Goal: Task Accomplishment & Management: Use online tool/utility

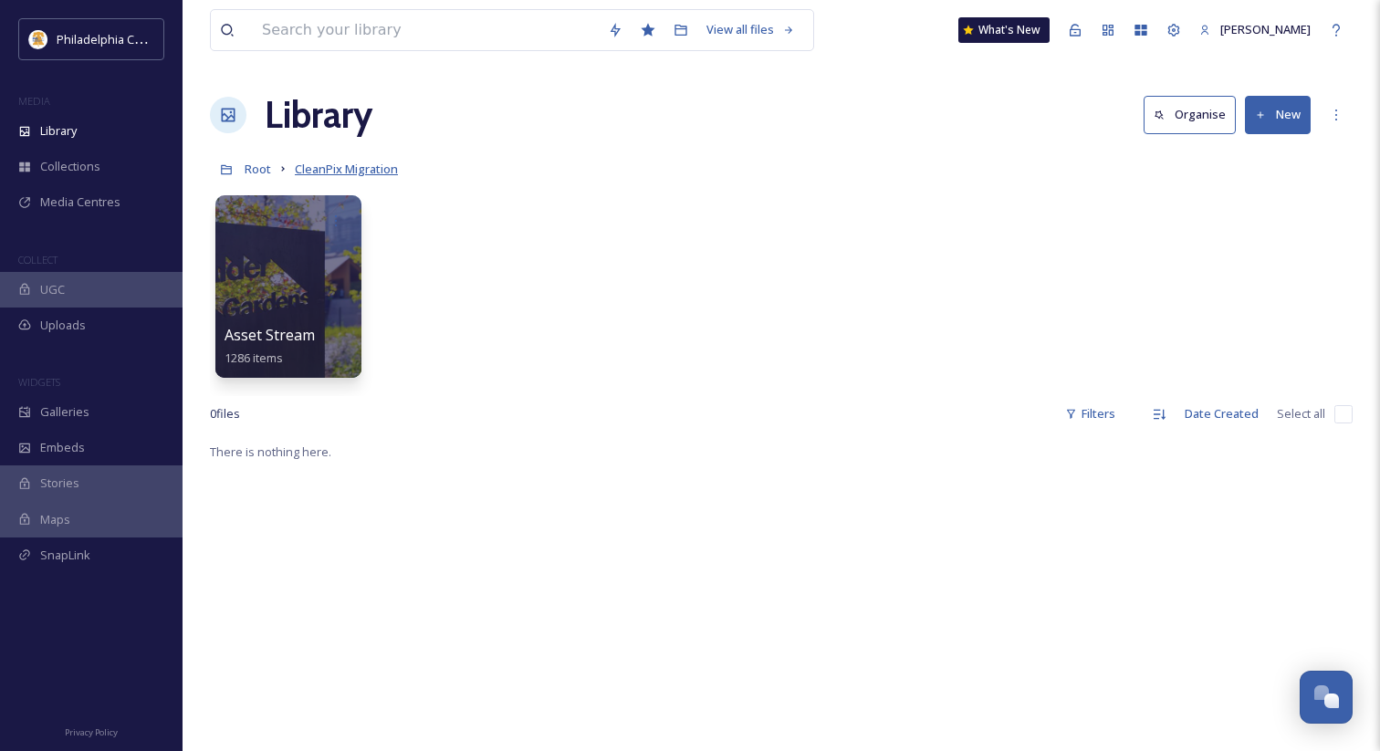
click at [371, 171] on span "CleanPix Migration" at bounding box center [346, 169] width 103 height 16
click at [333, 168] on span "CleanPix Migration" at bounding box center [346, 169] width 103 height 16
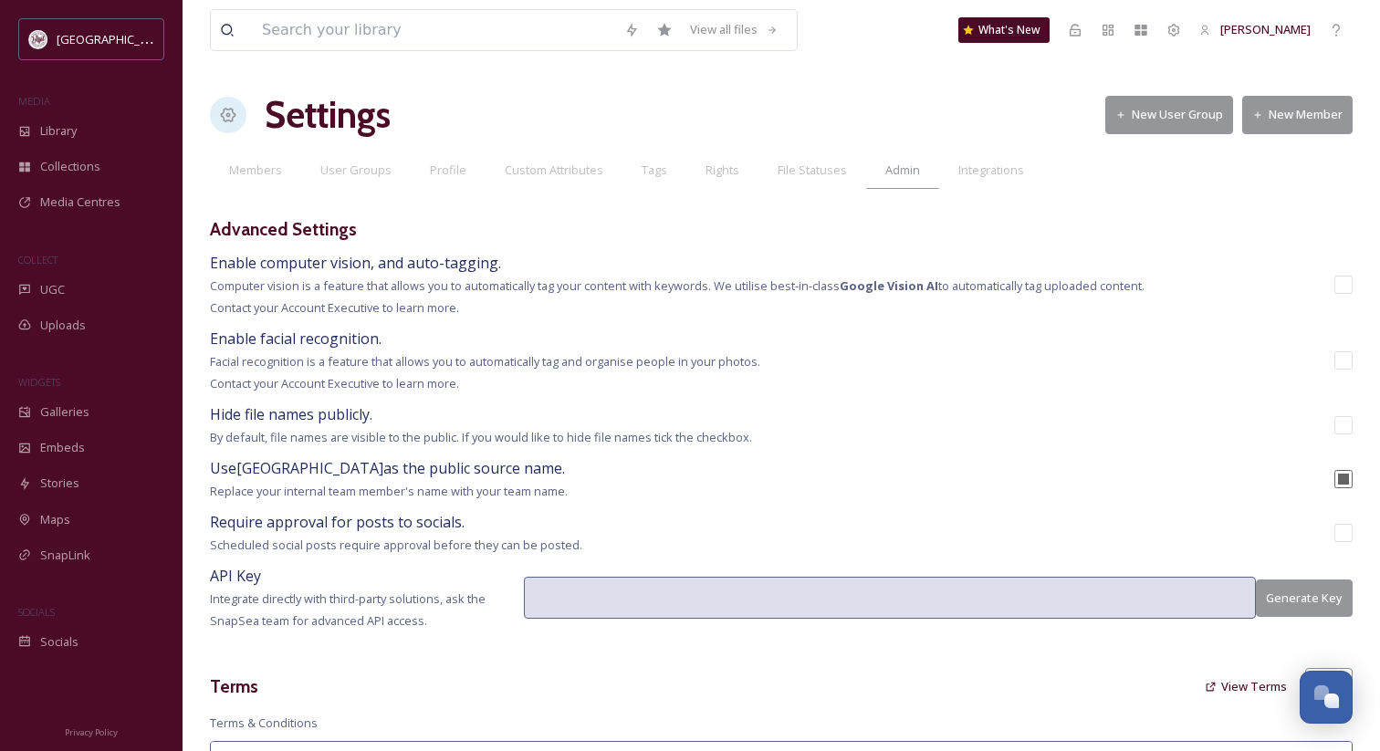
scroll to position [120, 0]
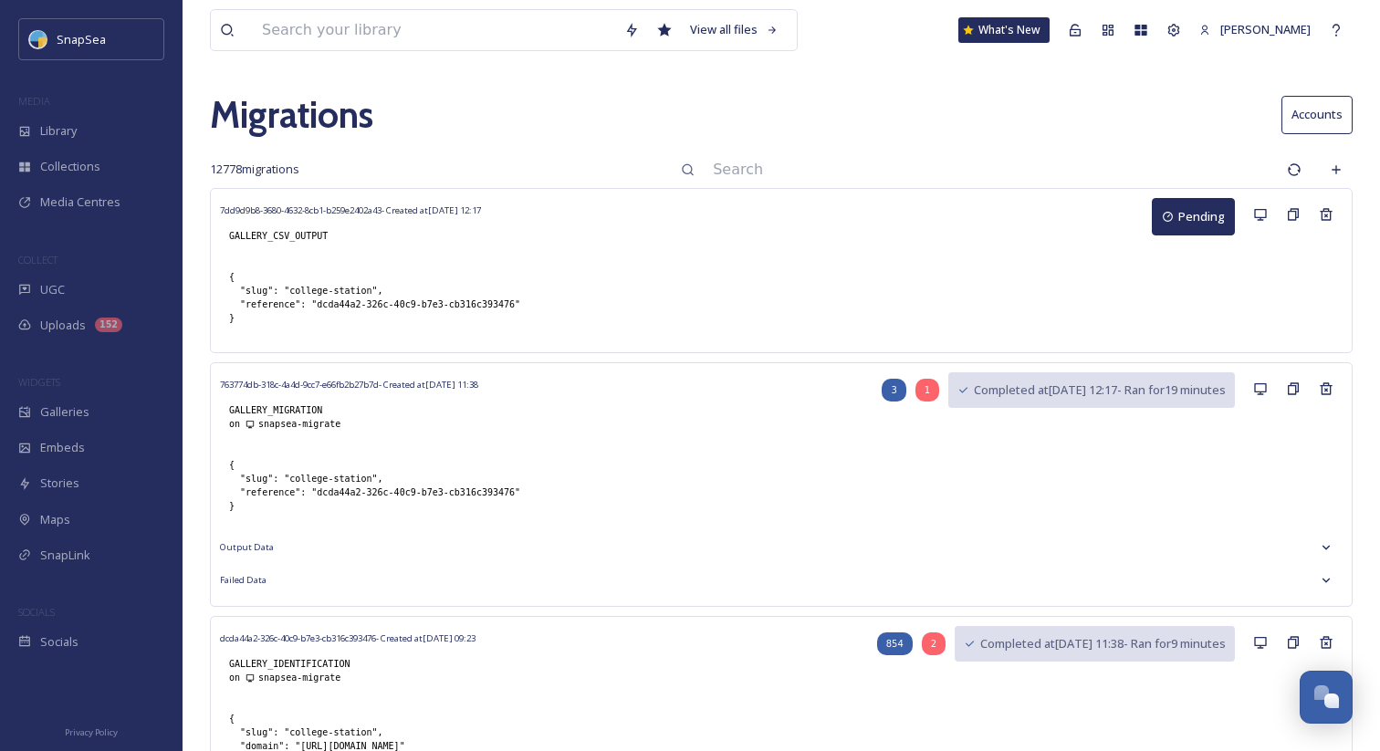
click at [836, 179] on input at bounding box center [991, 170] width 574 height 40
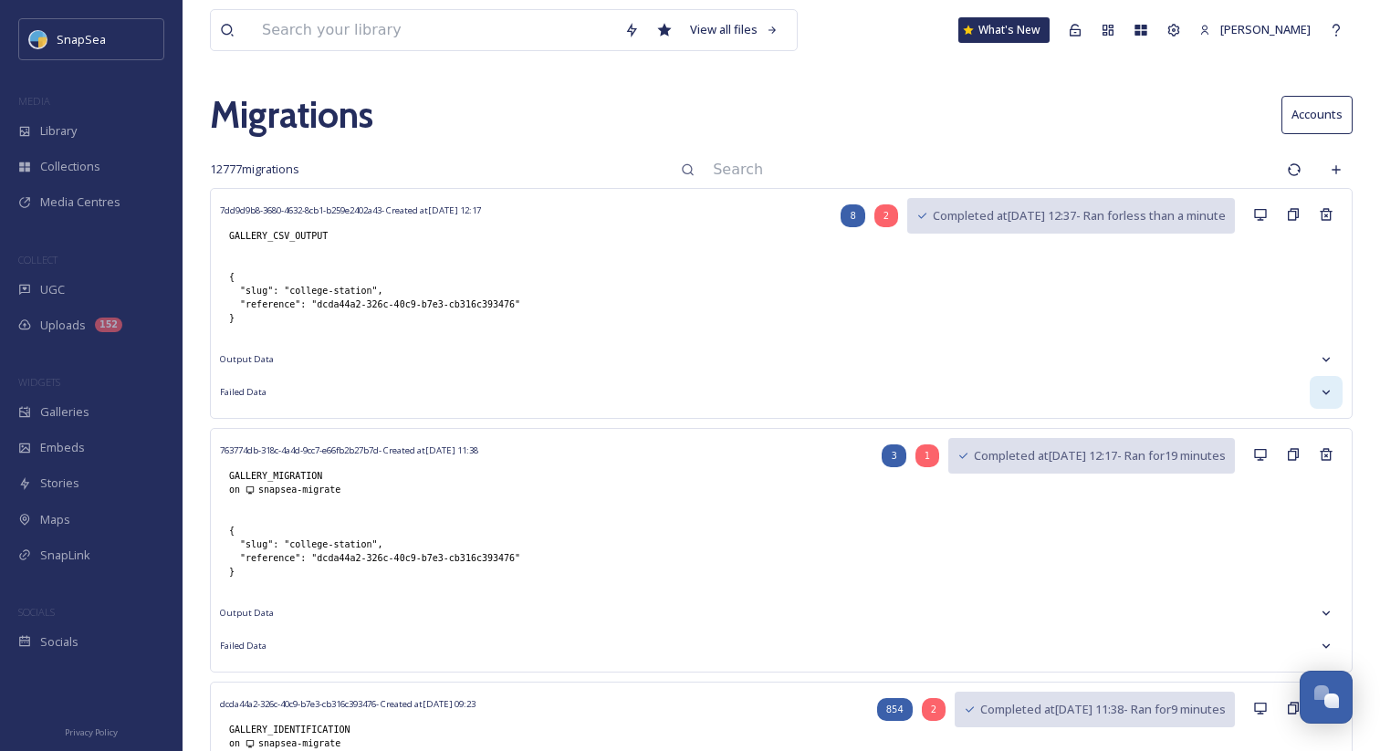
click at [1321, 381] on div at bounding box center [1326, 392] width 33 height 33
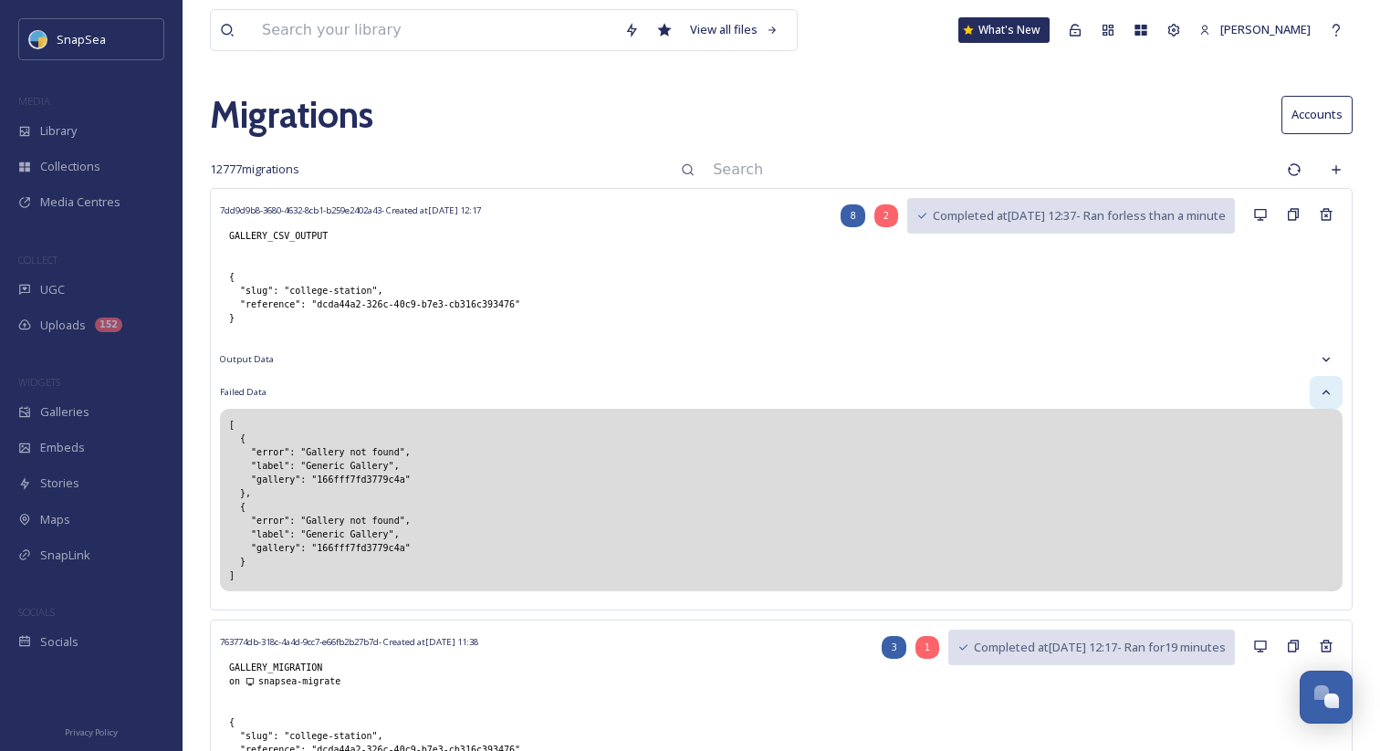
click at [1321, 381] on div at bounding box center [1326, 392] width 33 height 33
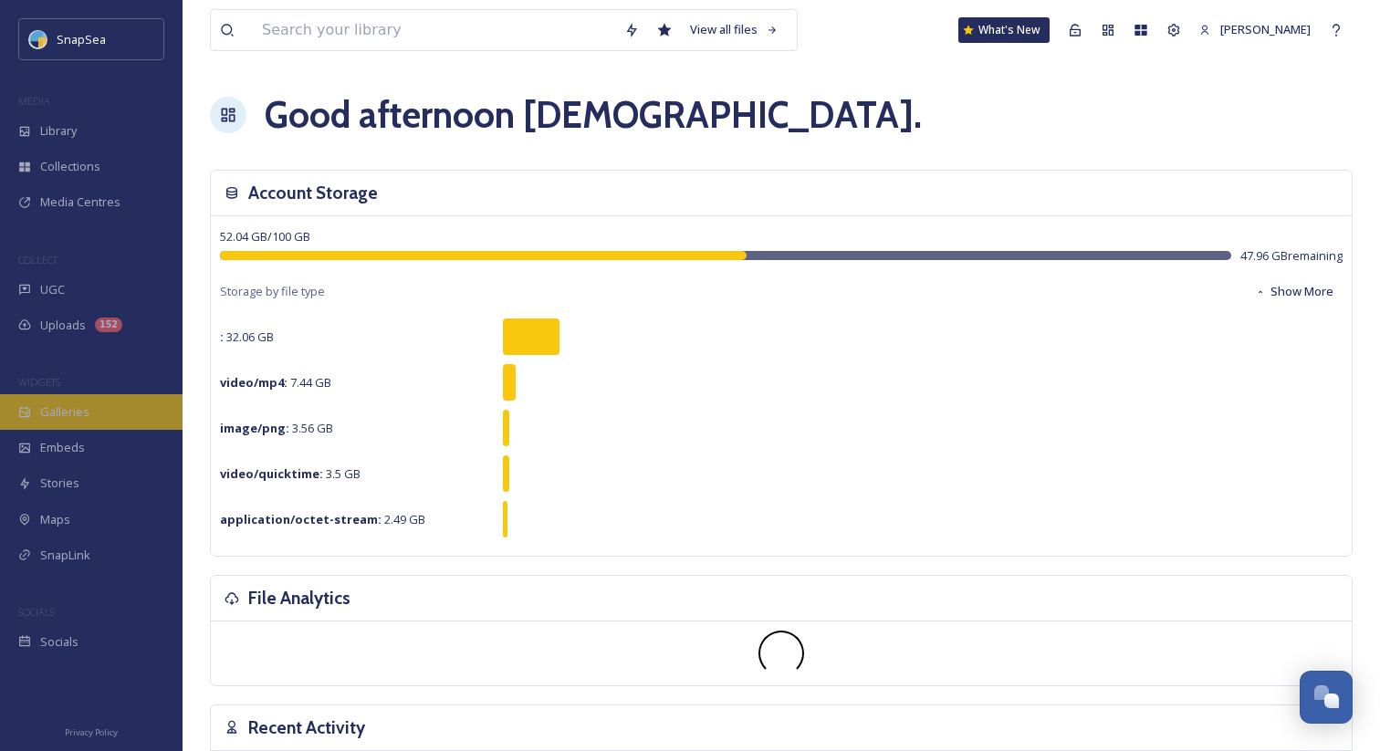
click at [74, 409] on span "Galleries" at bounding box center [64, 411] width 49 height 17
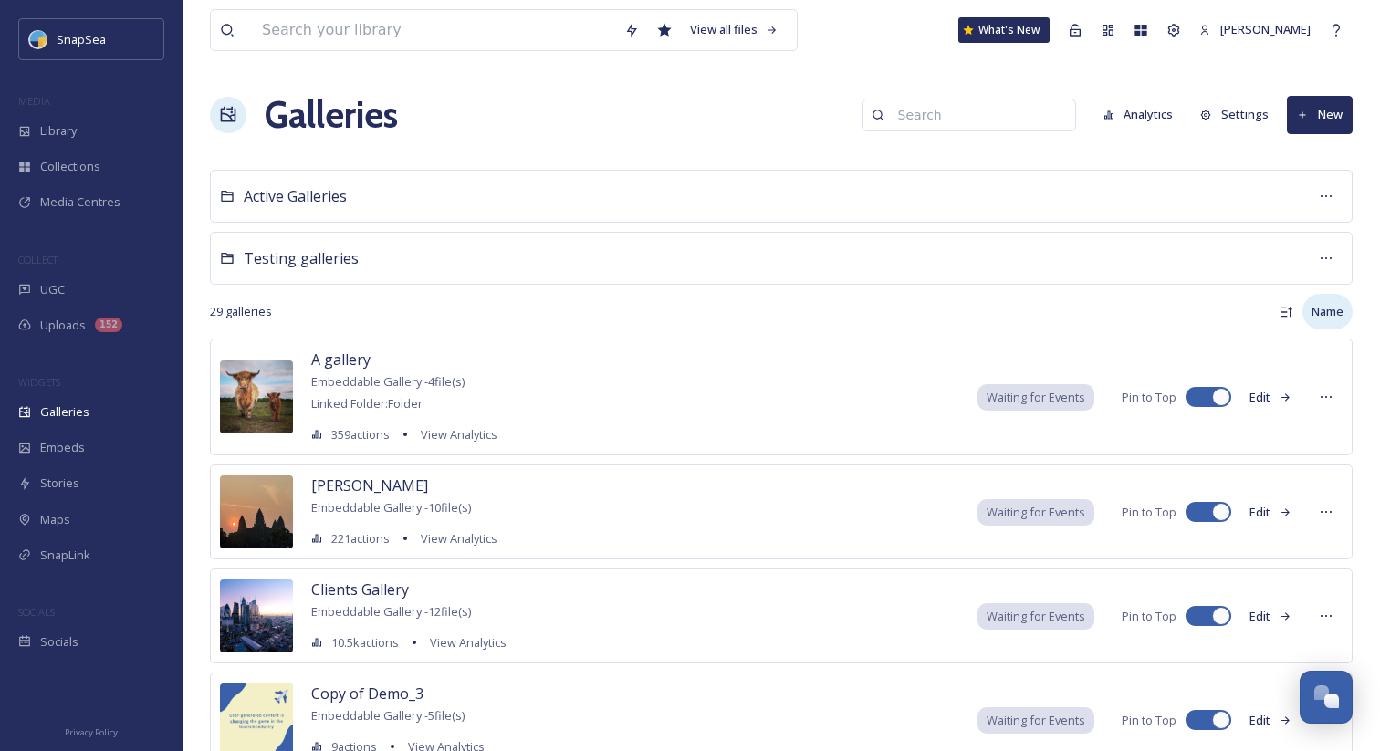
click at [1322, 306] on div "Name" at bounding box center [1327, 312] width 50 height 36
click at [1196, 301] on div "Name Name Actions Date Created" at bounding box center [1066, 312] width 571 height 36
click at [708, 130] on div "Galleries Analytics Settings New" at bounding box center [781, 115] width 1143 height 55
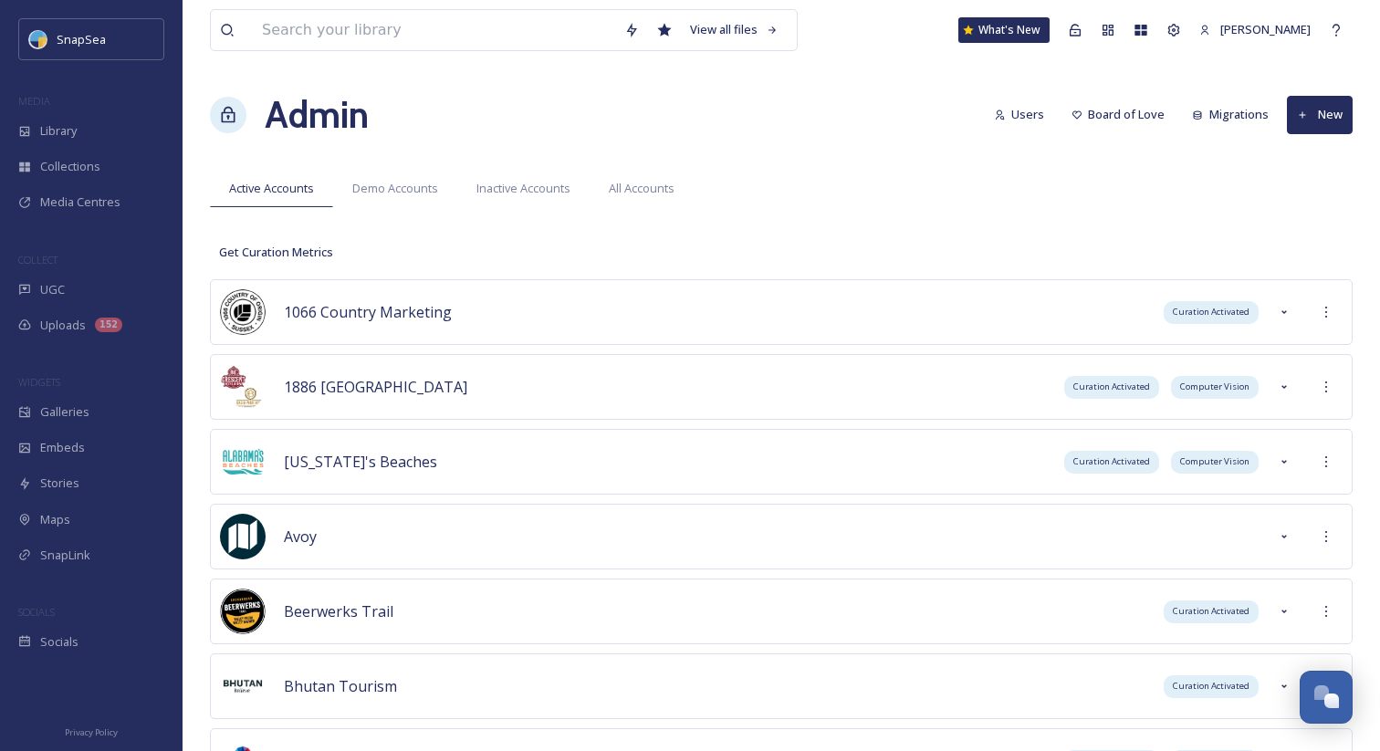
click at [882, 127] on div "Admin Users Board of Love Migrations New" at bounding box center [781, 115] width 1143 height 55
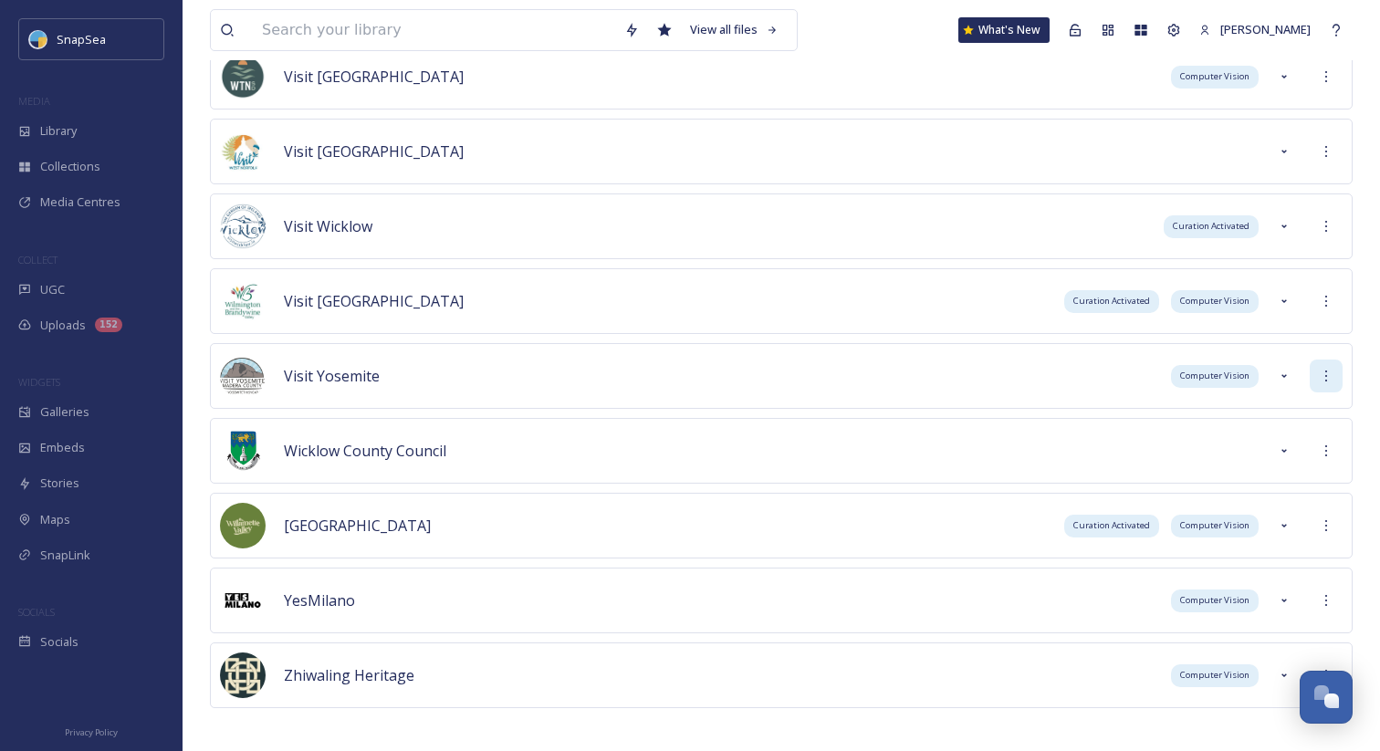
click at [1324, 382] on icon at bounding box center [1326, 376] width 15 height 15
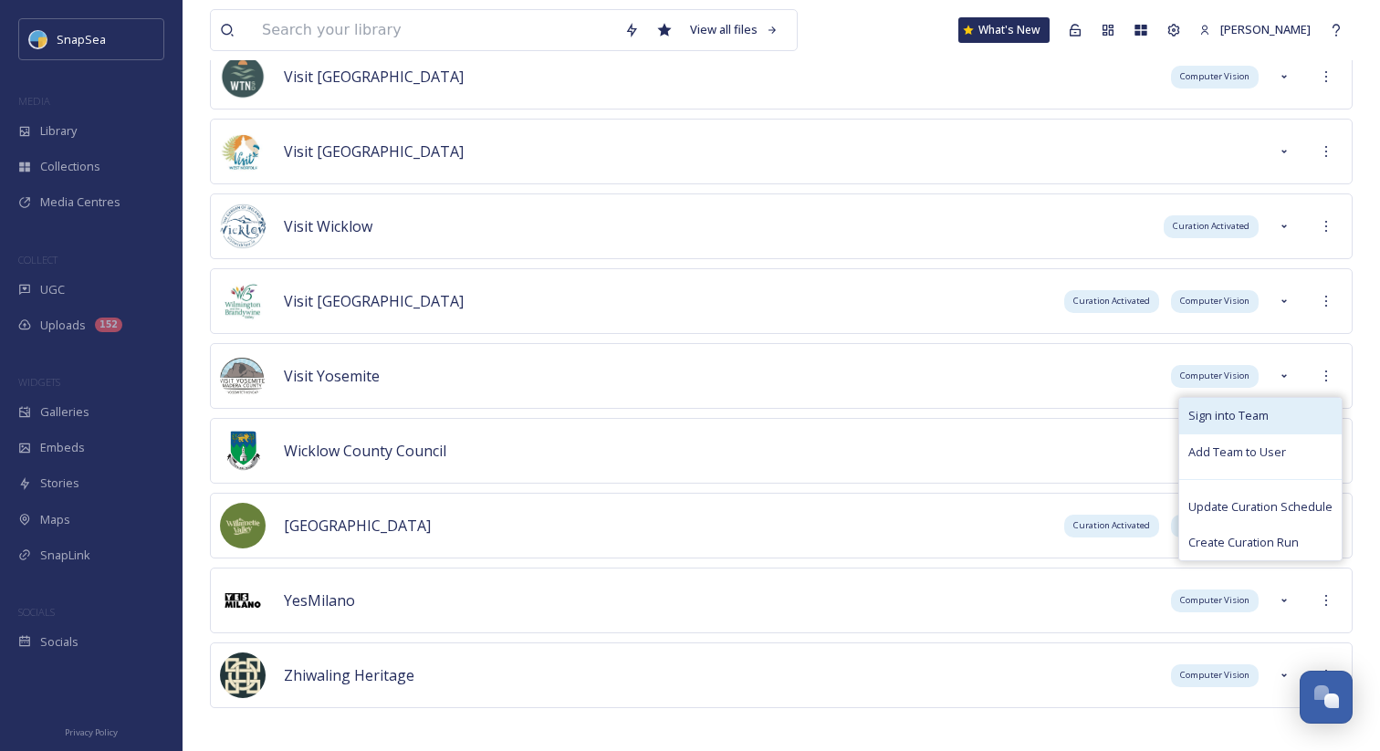
click at [1299, 407] on div "Sign into Team" at bounding box center [1260, 416] width 162 height 36
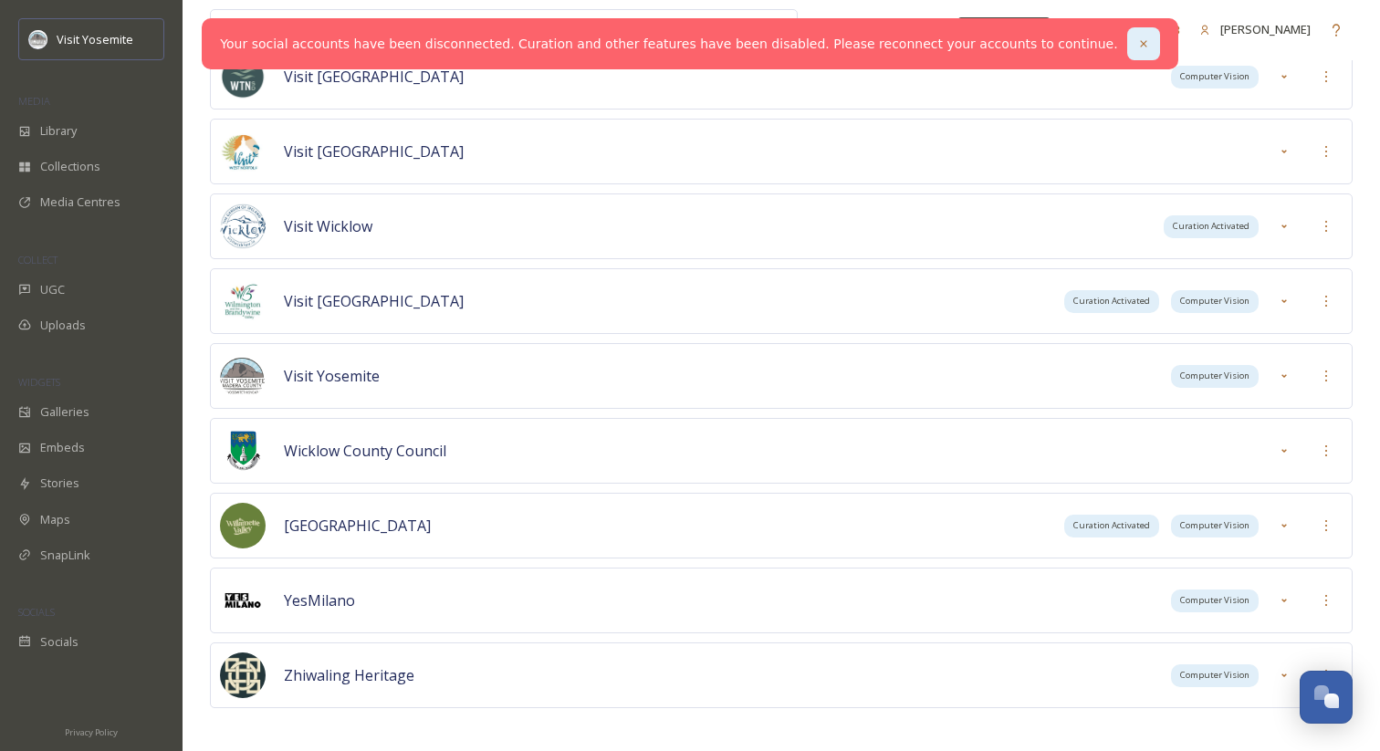
click at [1137, 49] on icon at bounding box center [1143, 43] width 13 height 13
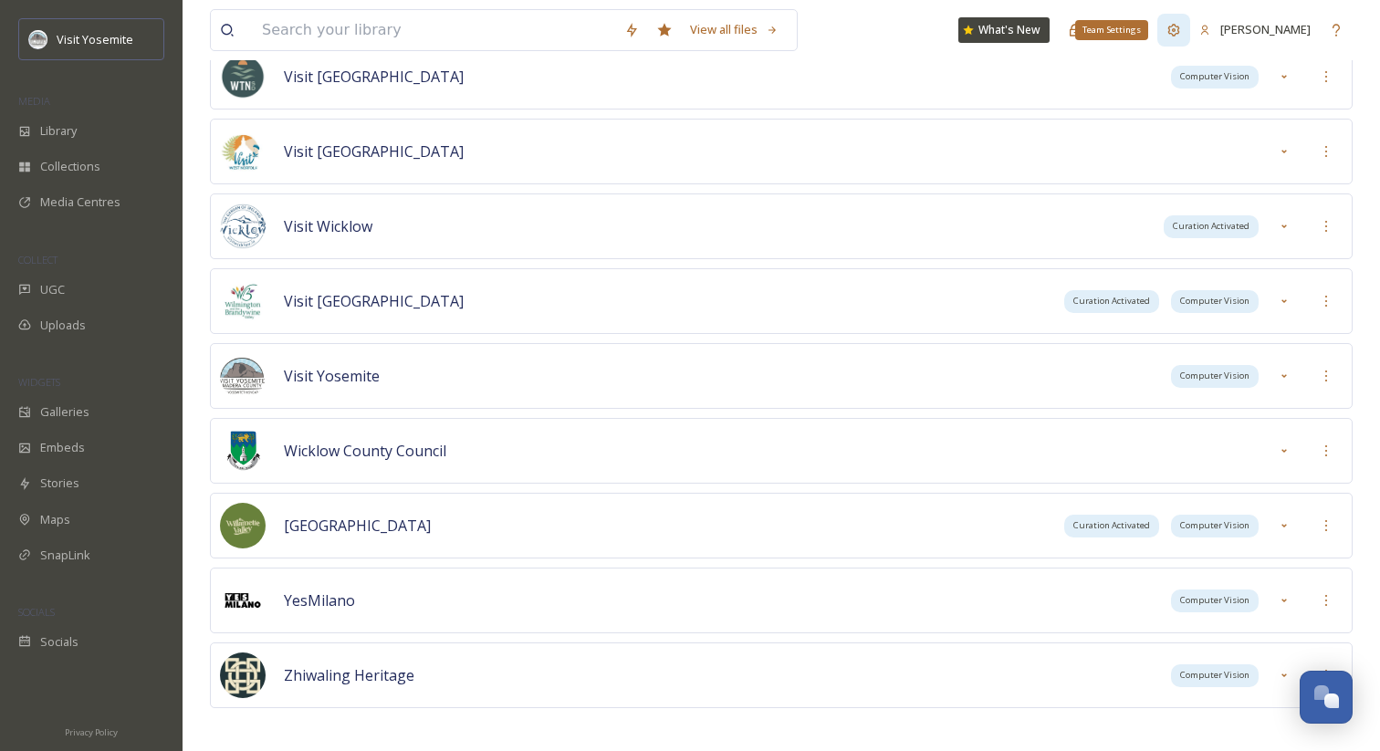
click at [1171, 38] on div "Team Settings" at bounding box center [1173, 30] width 33 height 33
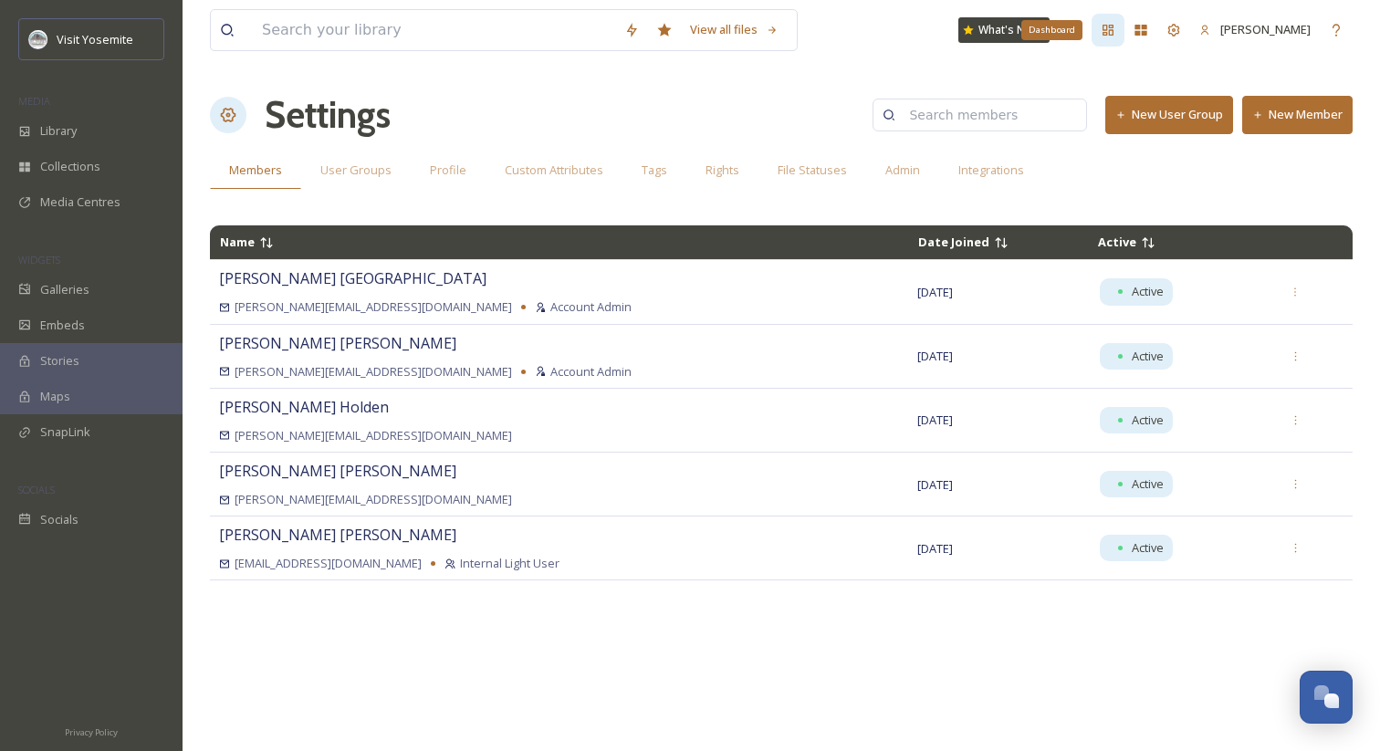
click at [1106, 38] on div "Dashboard" at bounding box center [1108, 30] width 33 height 33
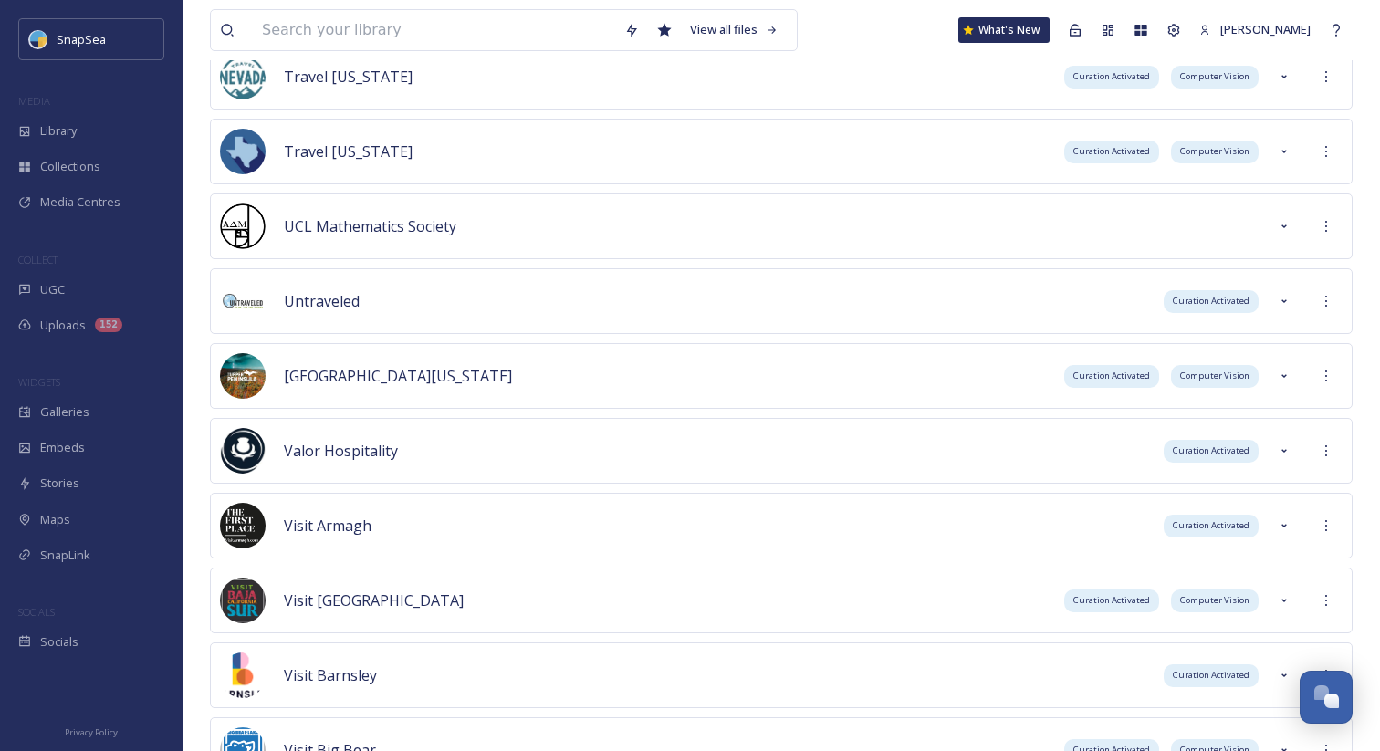
scroll to position [7569, 0]
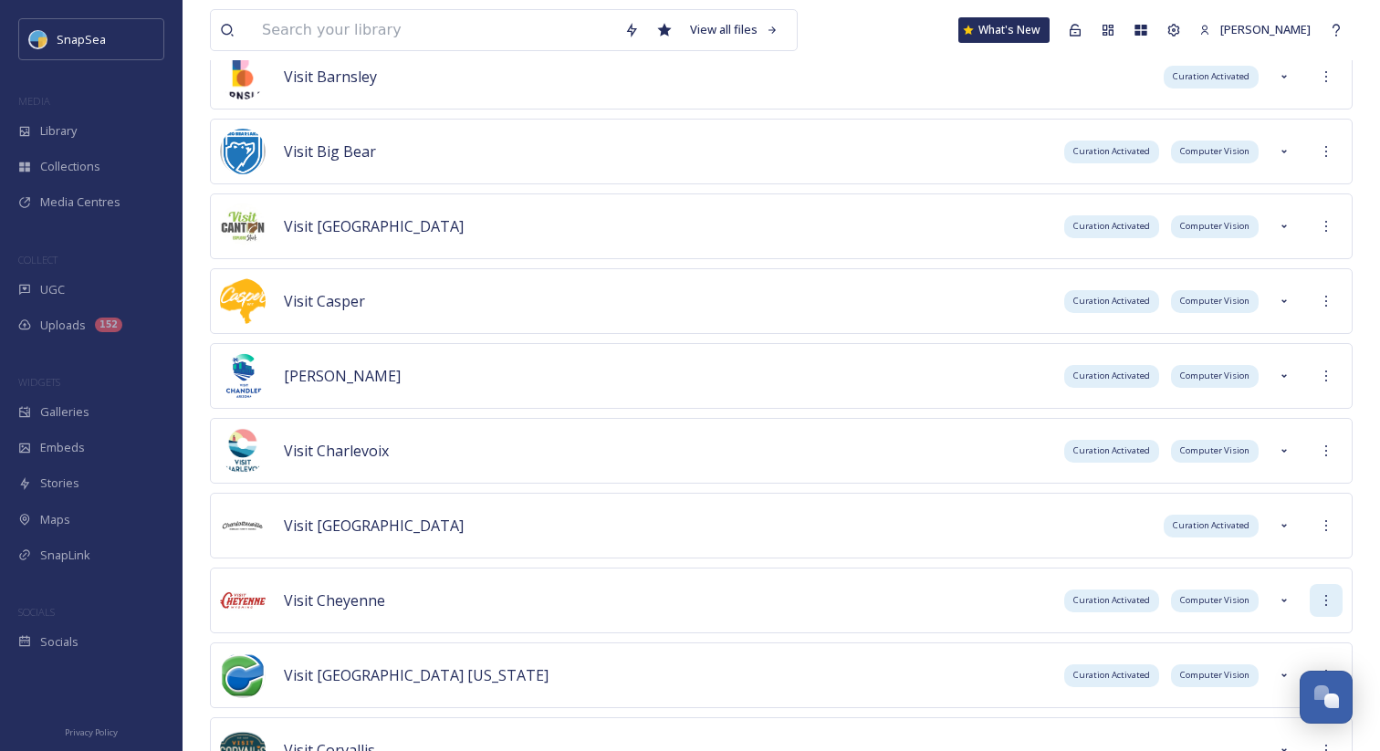
click at [1328, 599] on icon at bounding box center [1326, 600] width 15 height 15
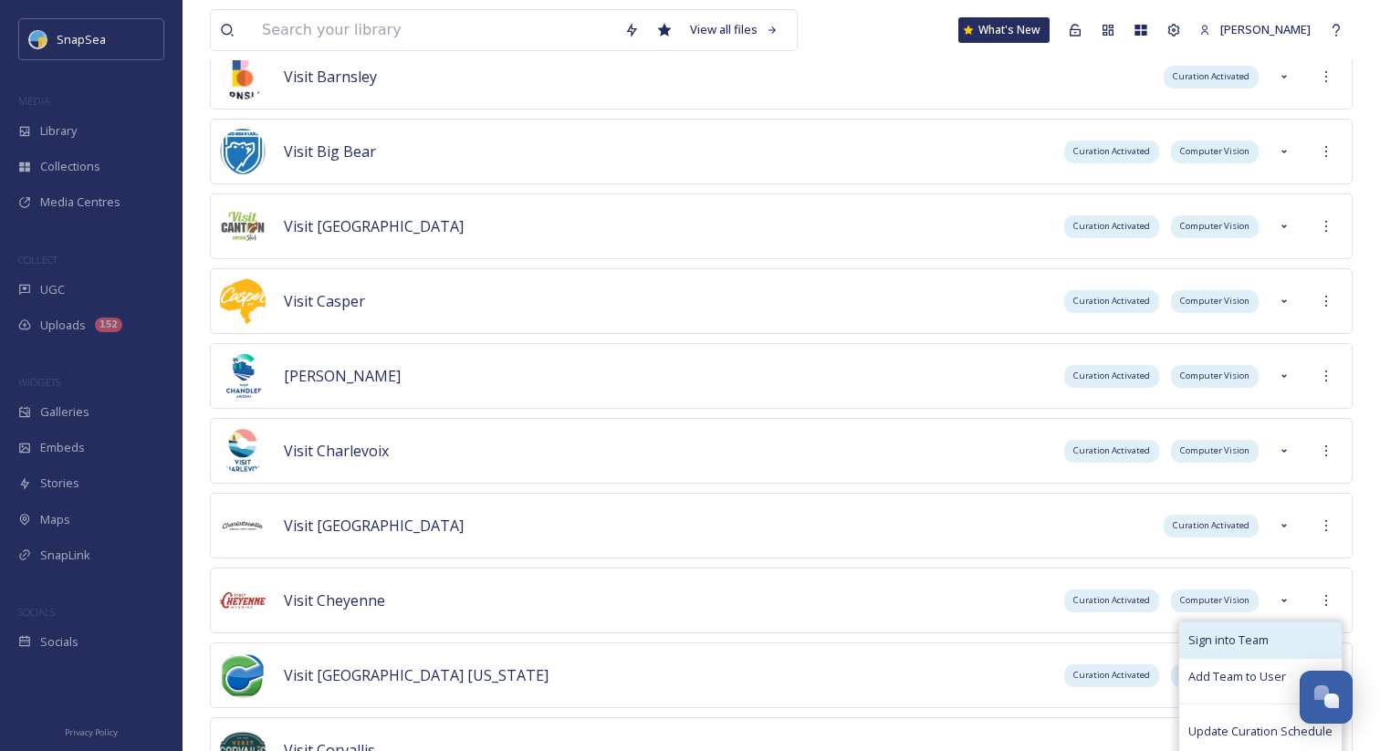
click at [1301, 628] on div "Sign into Team" at bounding box center [1260, 640] width 162 height 36
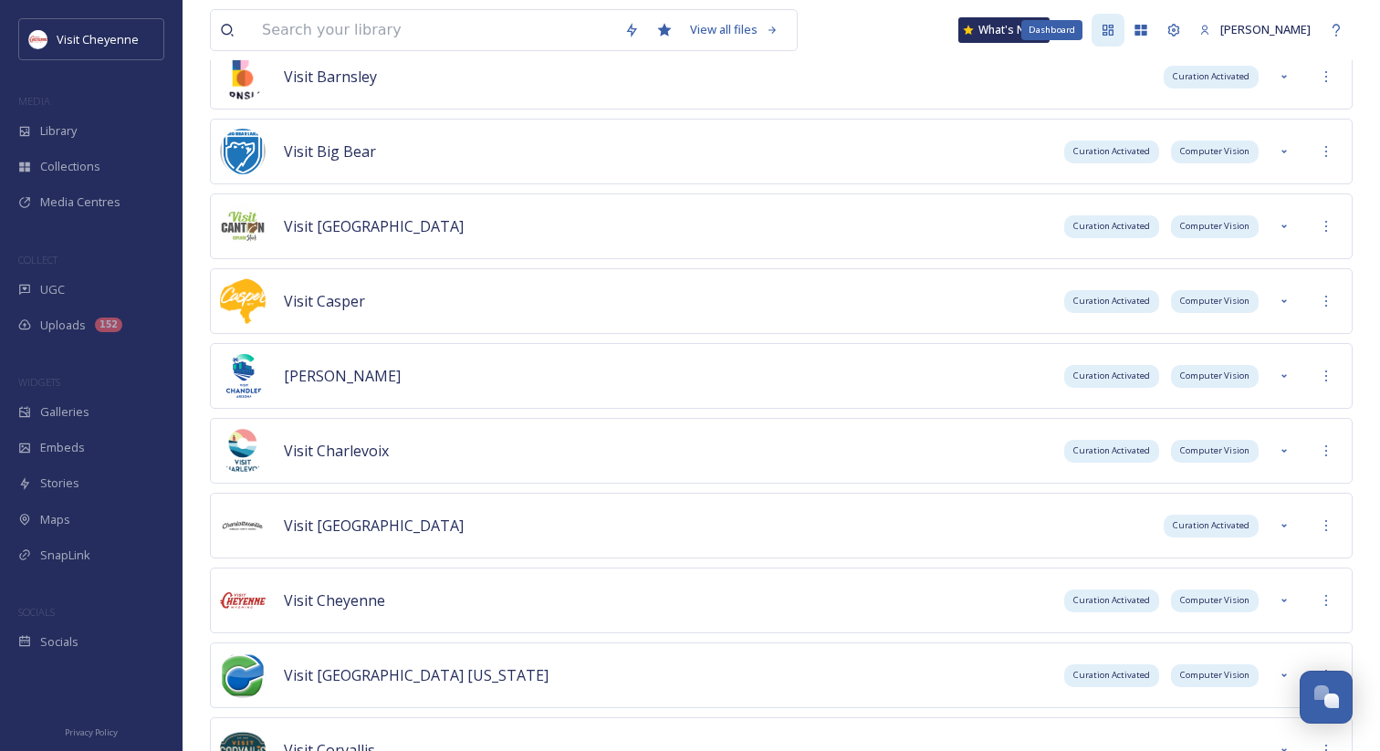
click at [1100, 21] on div "Dashboard" at bounding box center [1108, 30] width 33 height 33
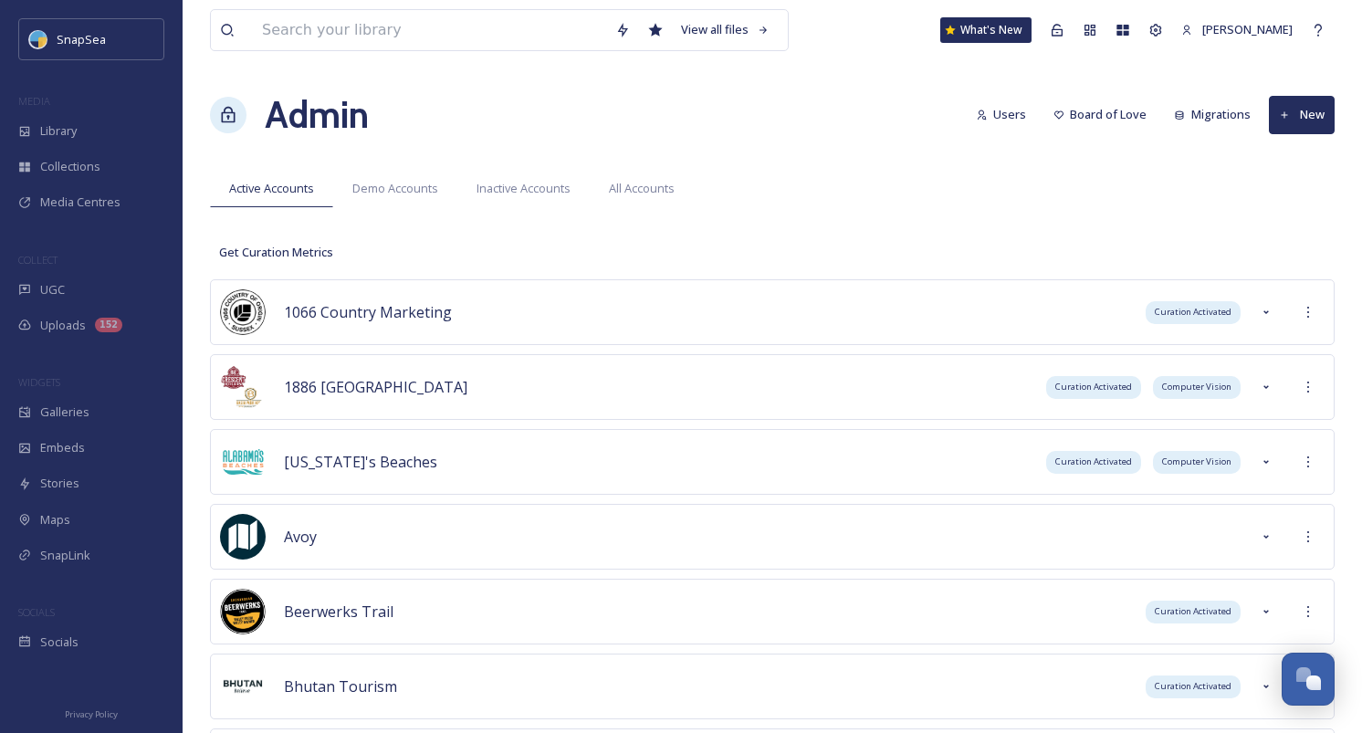
scroll to position [9899, 0]
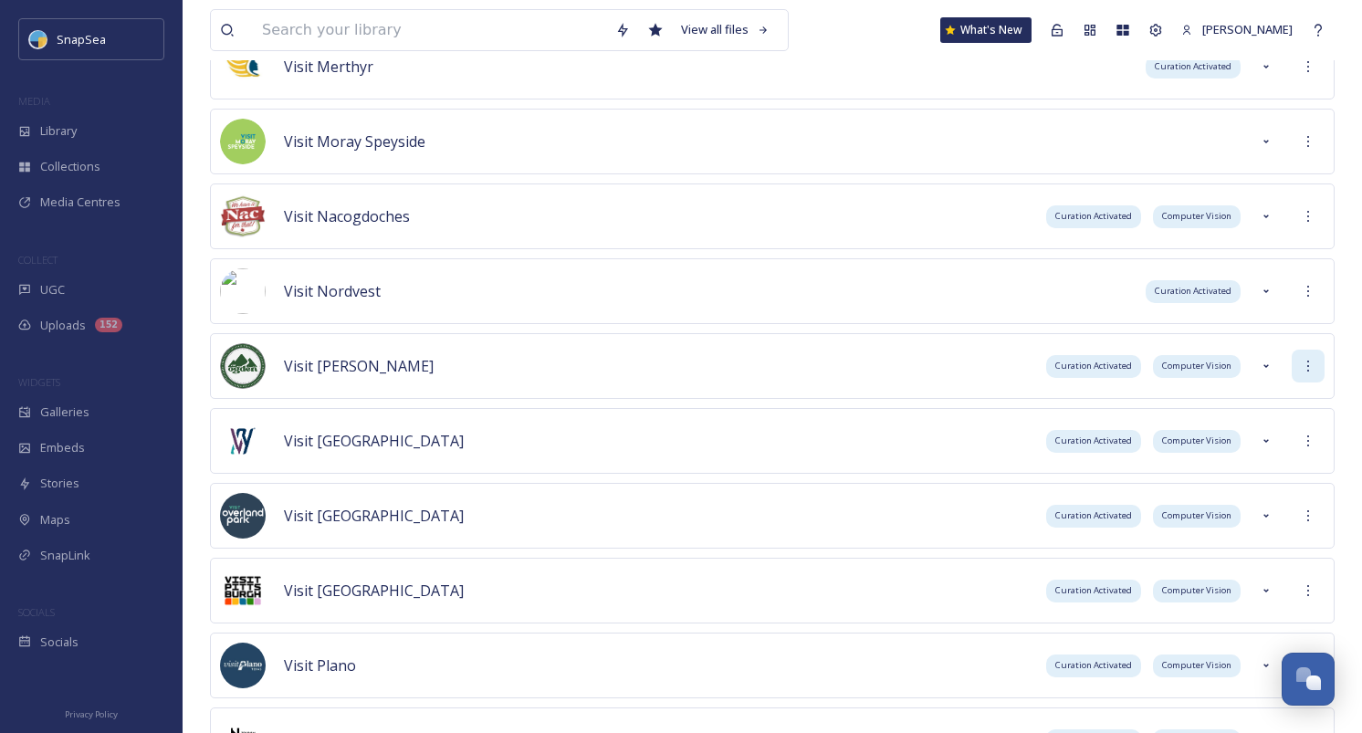
click at [1309, 359] on icon at bounding box center [1307, 366] width 15 height 15
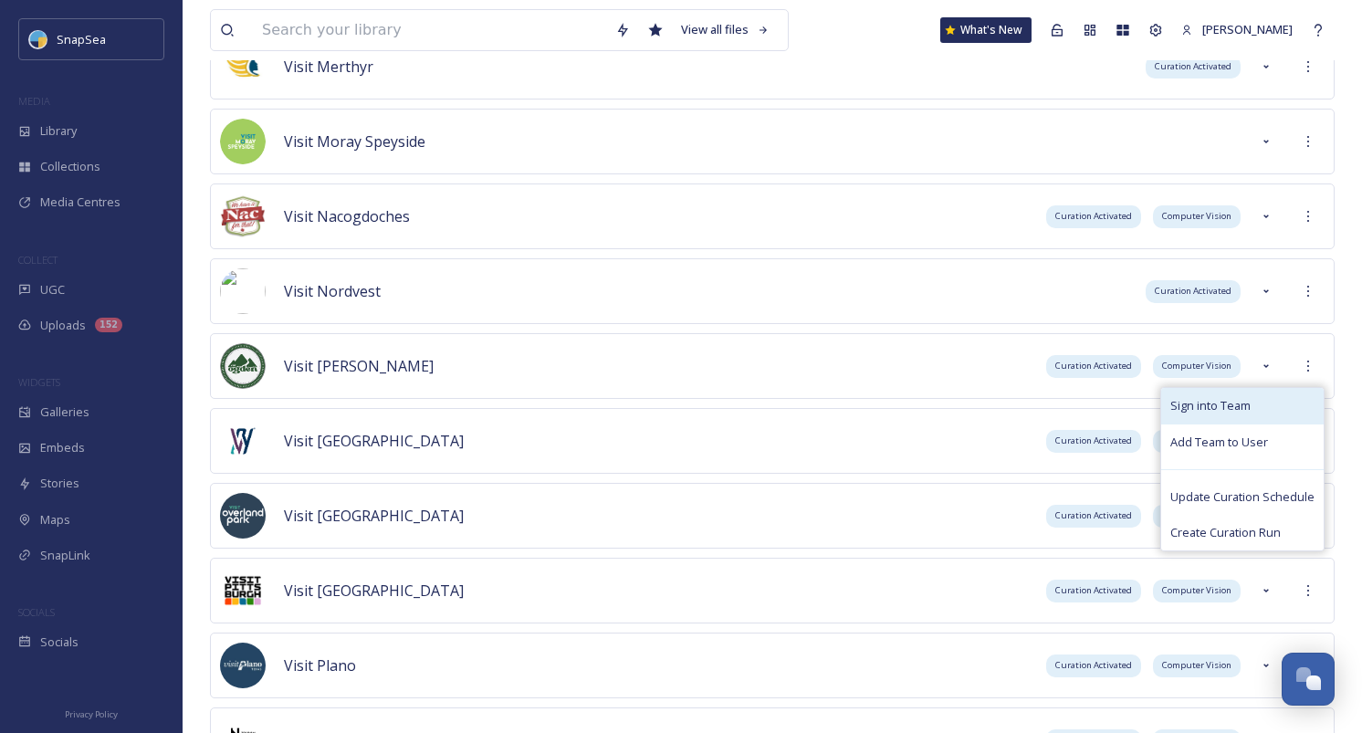
click at [1275, 414] on div "Sign into Team" at bounding box center [1242, 406] width 162 height 36
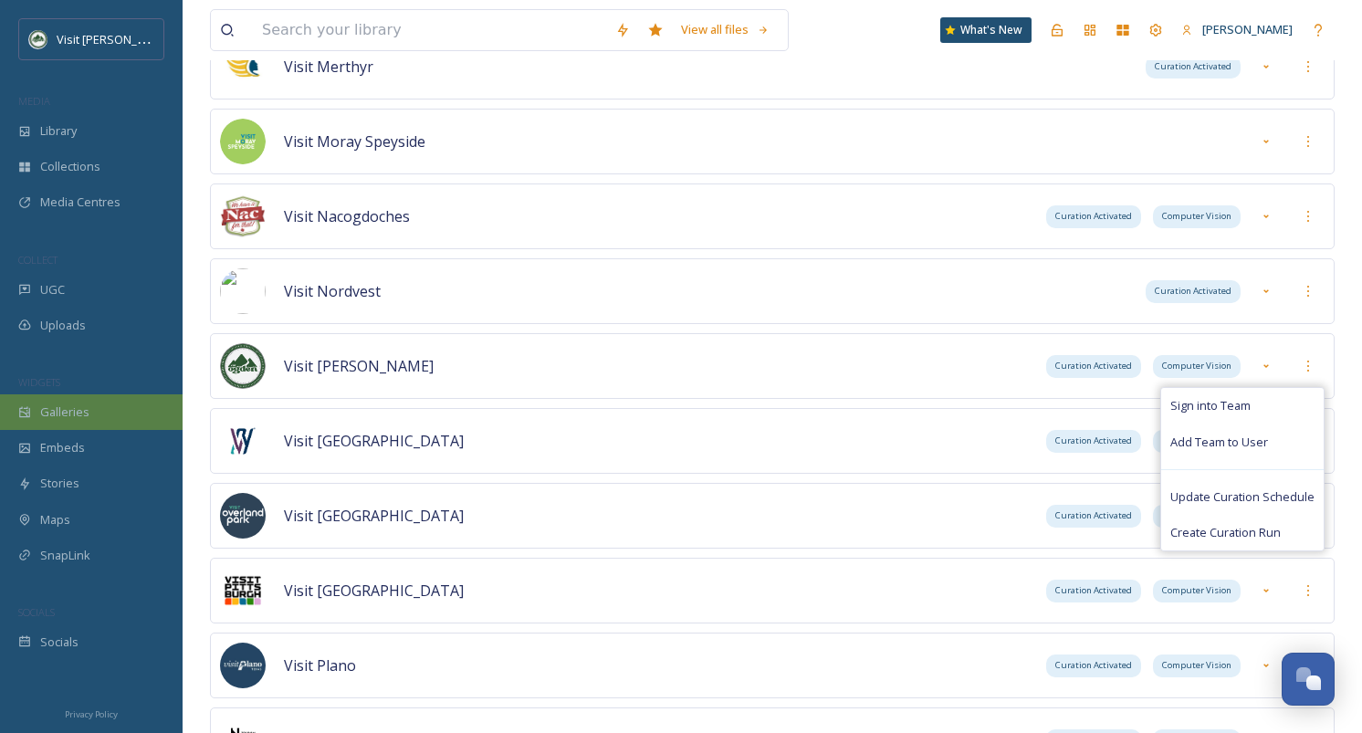
click at [110, 402] on div "Galleries" at bounding box center [91, 412] width 183 height 36
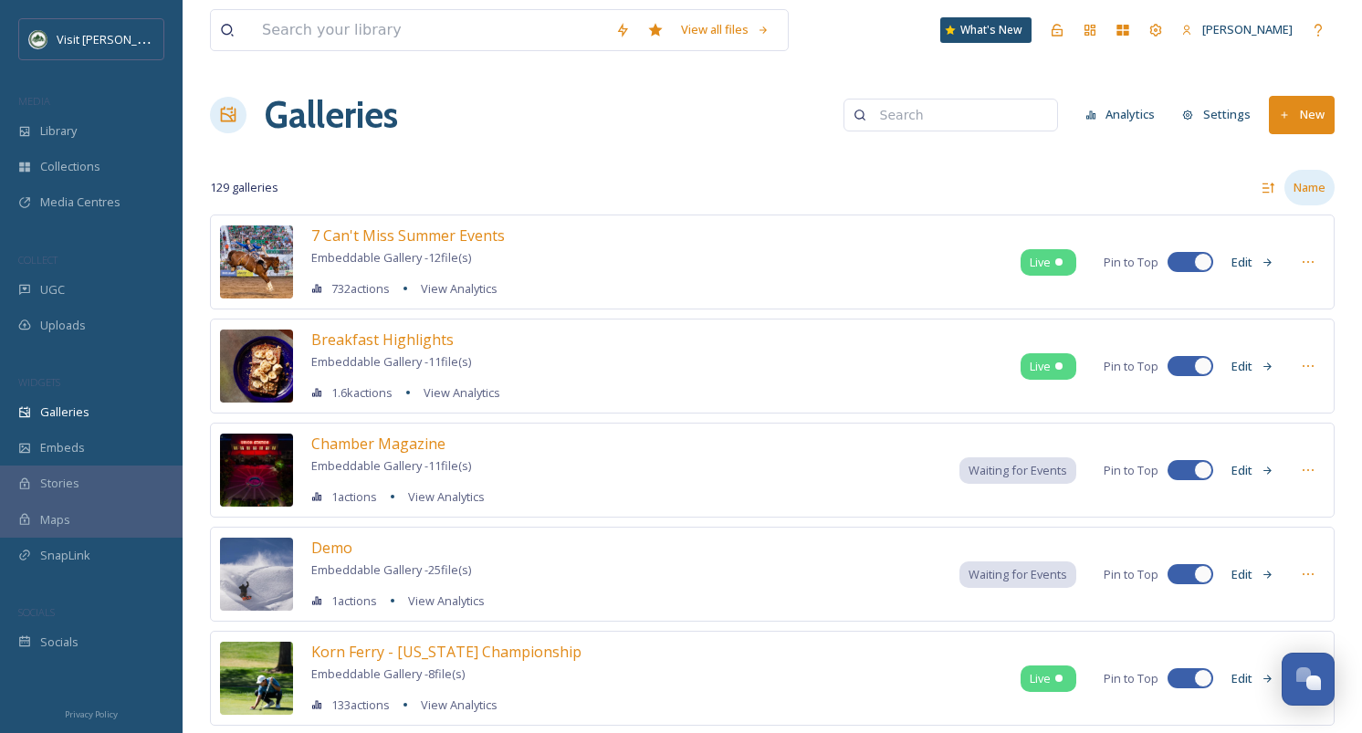
click at [1316, 199] on div "Name" at bounding box center [1309, 188] width 50 height 36
click at [1292, 276] on div "Actions" at bounding box center [1288, 264] width 90 height 36
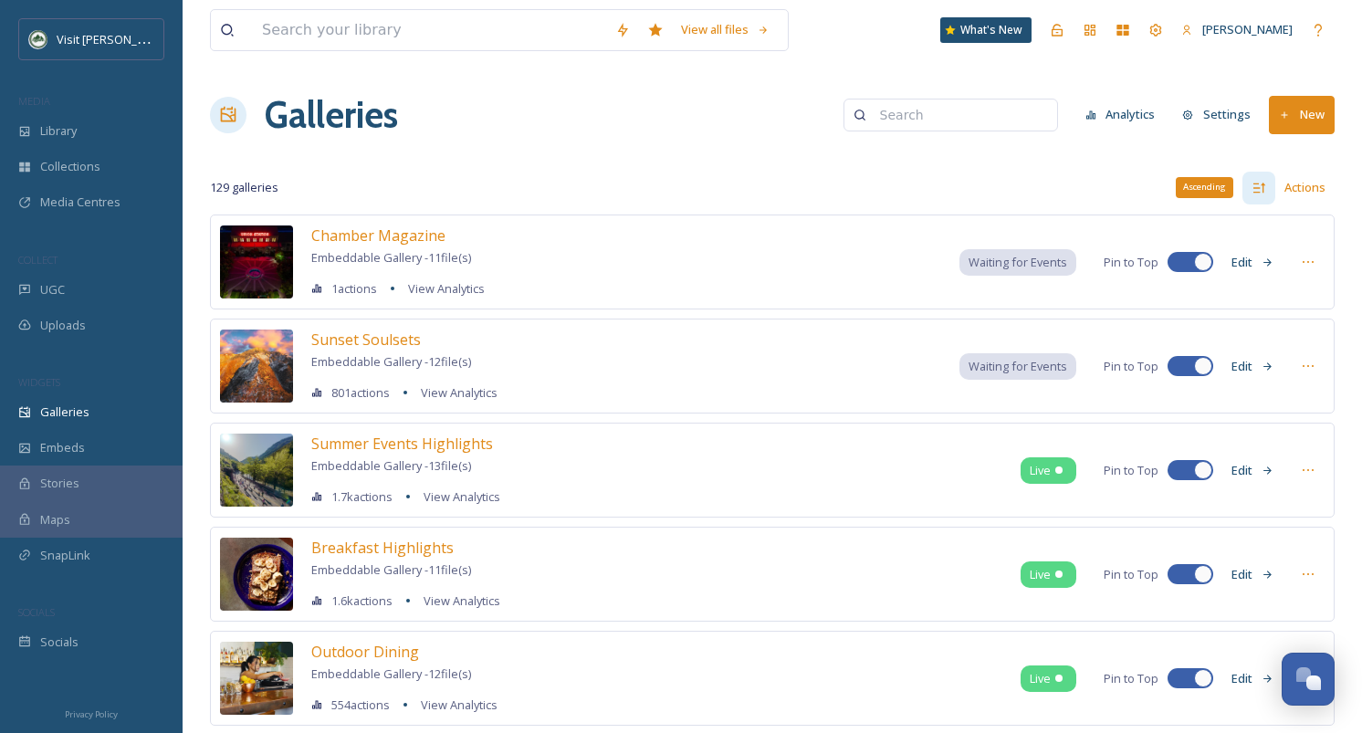
click at [1261, 182] on icon at bounding box center [1258, 188] width 15 height 15
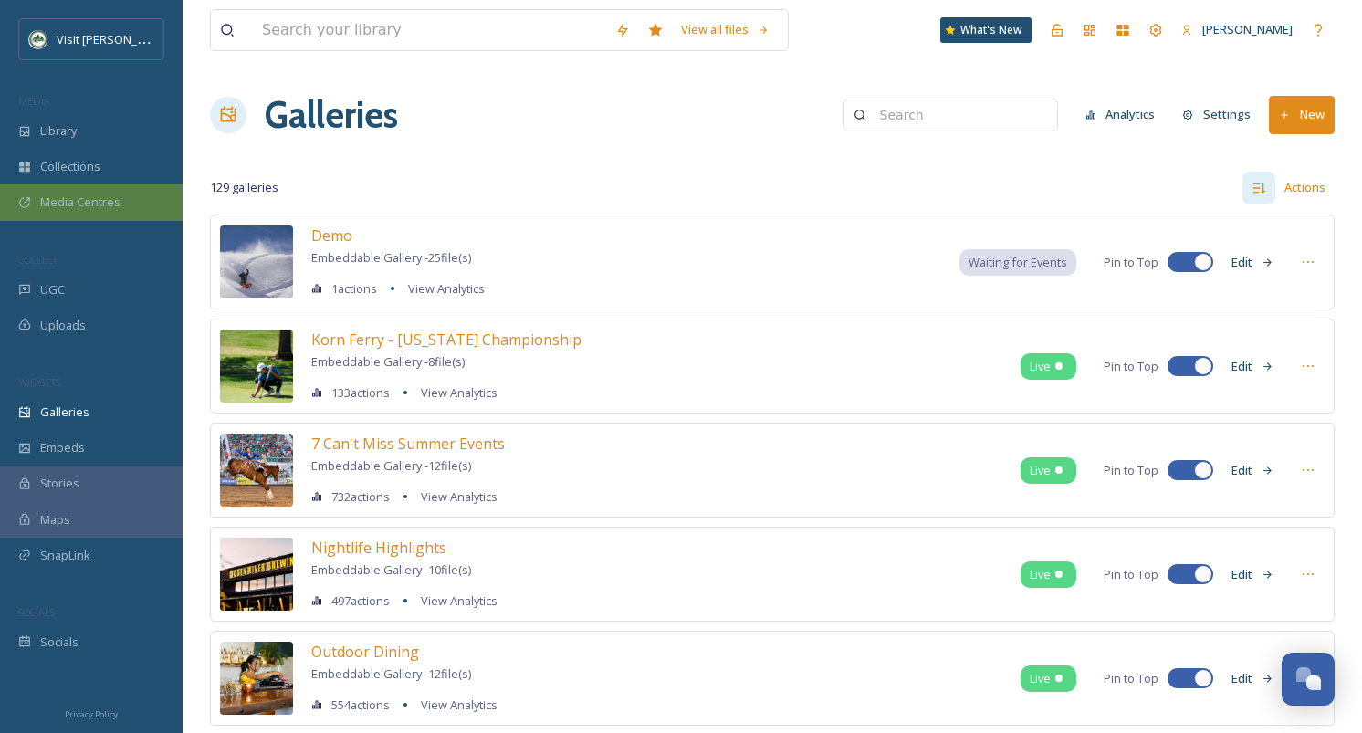
click at [101, 216] on div "Media Centres" at bounding box center [91, 202] width 183 height 36
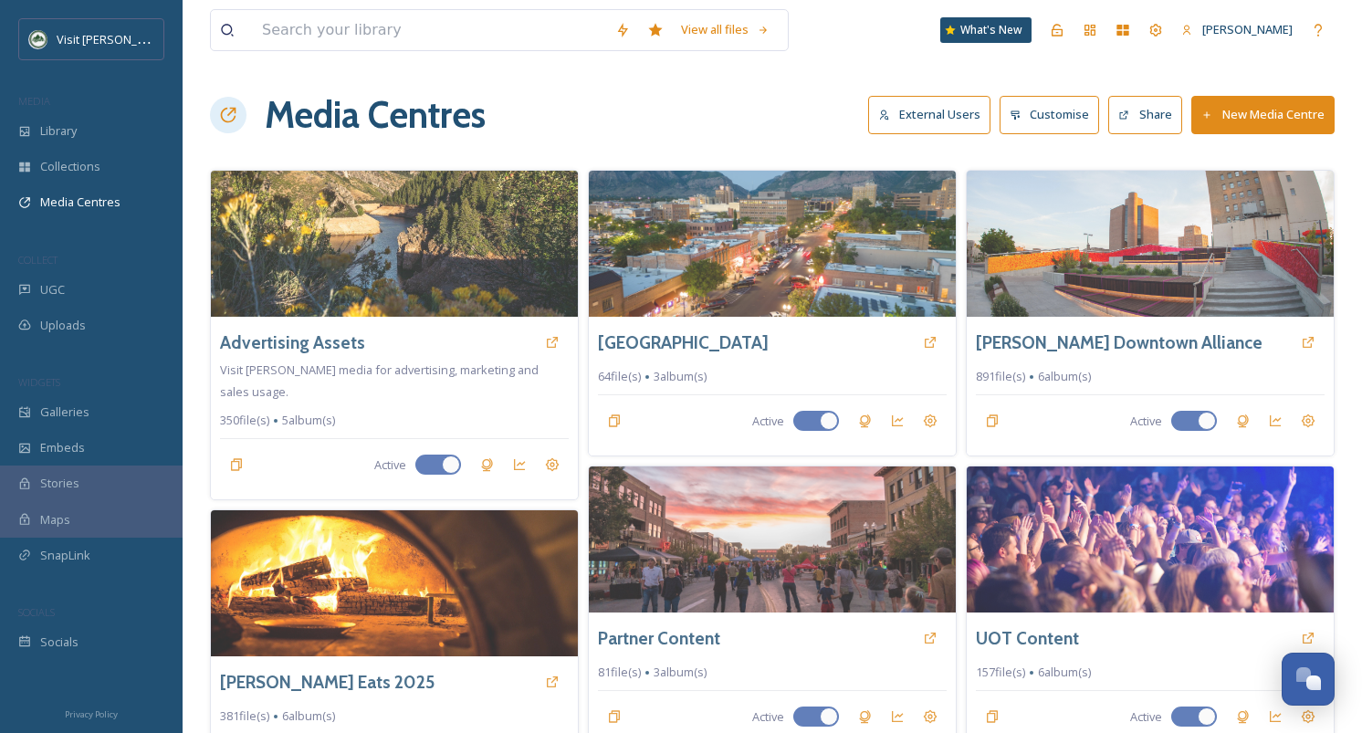
click at [1123, 103] on button "Share" at bounding box center [1145, 114] width 74 height 37
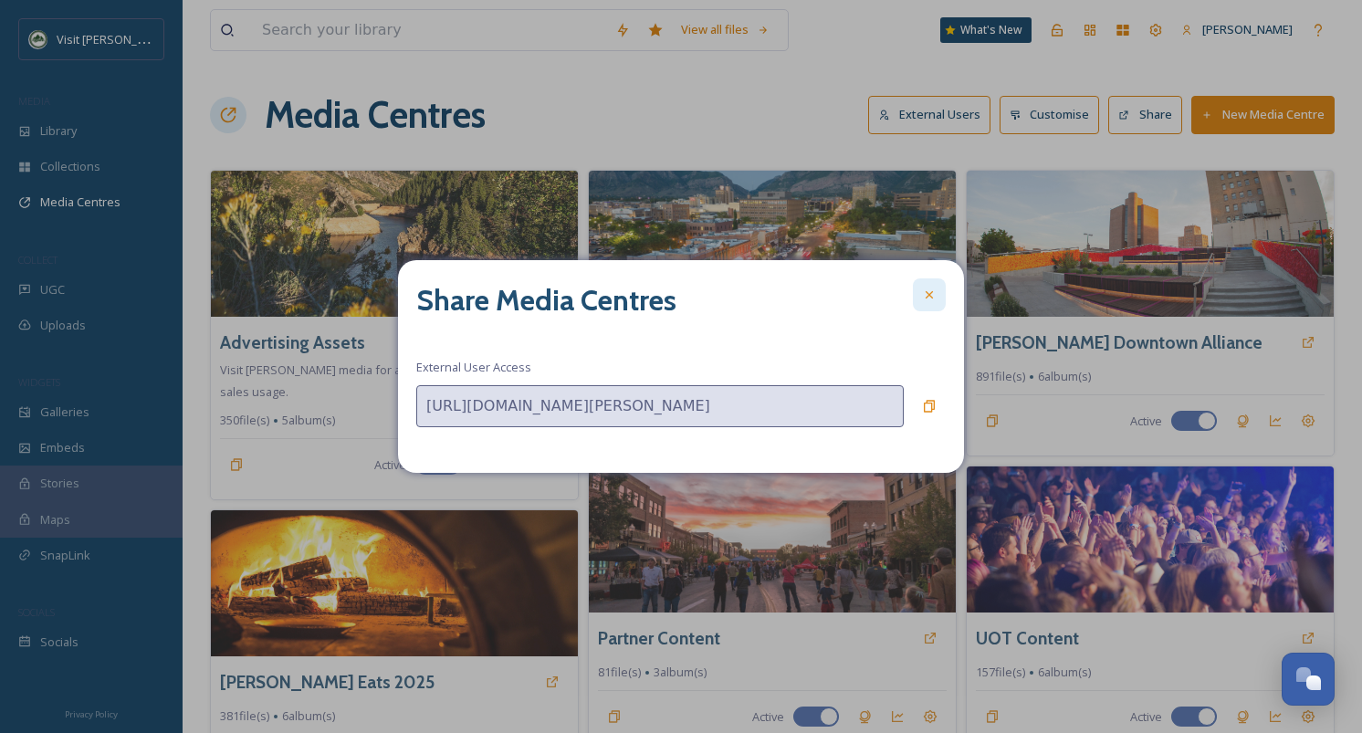
click at [928, 299] on icon at bounding box center [929, 294] width 15 height 15
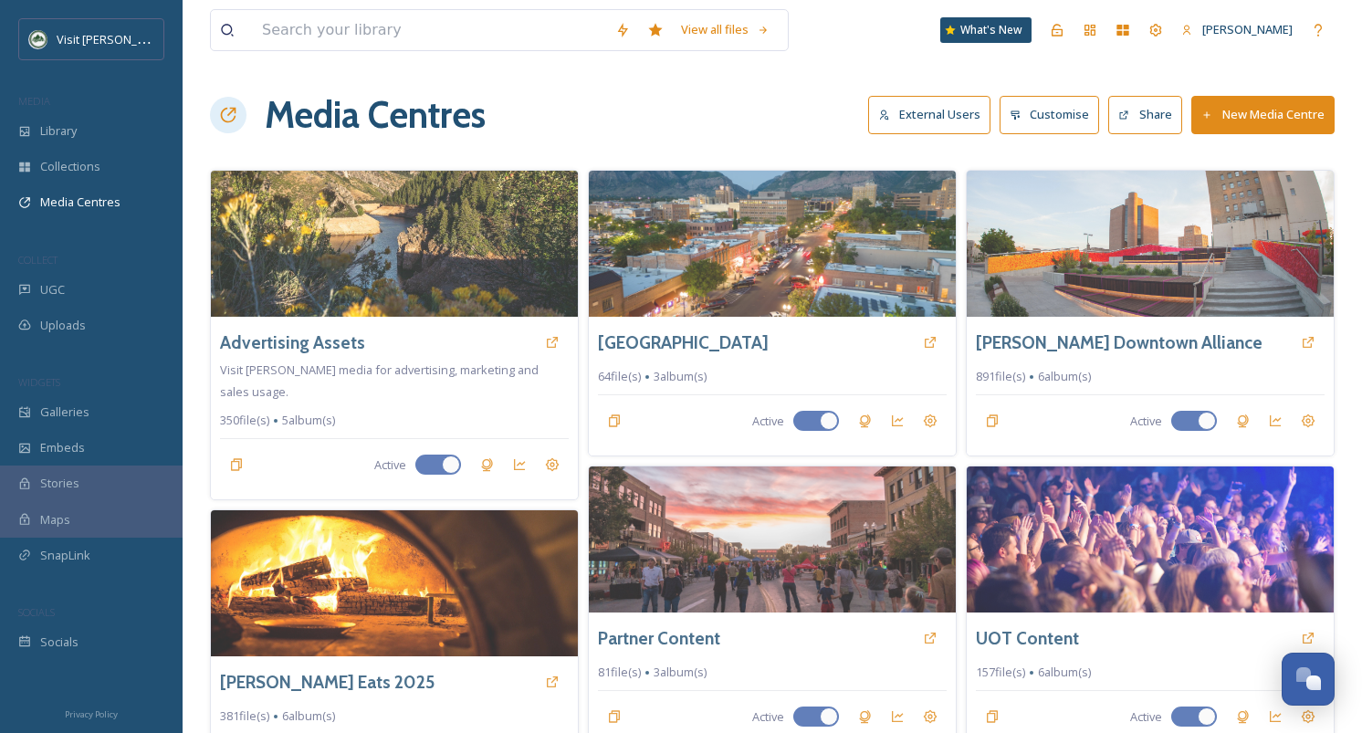
click at [928, 299] on img at bounding box center [772, 244] width 367 height 146
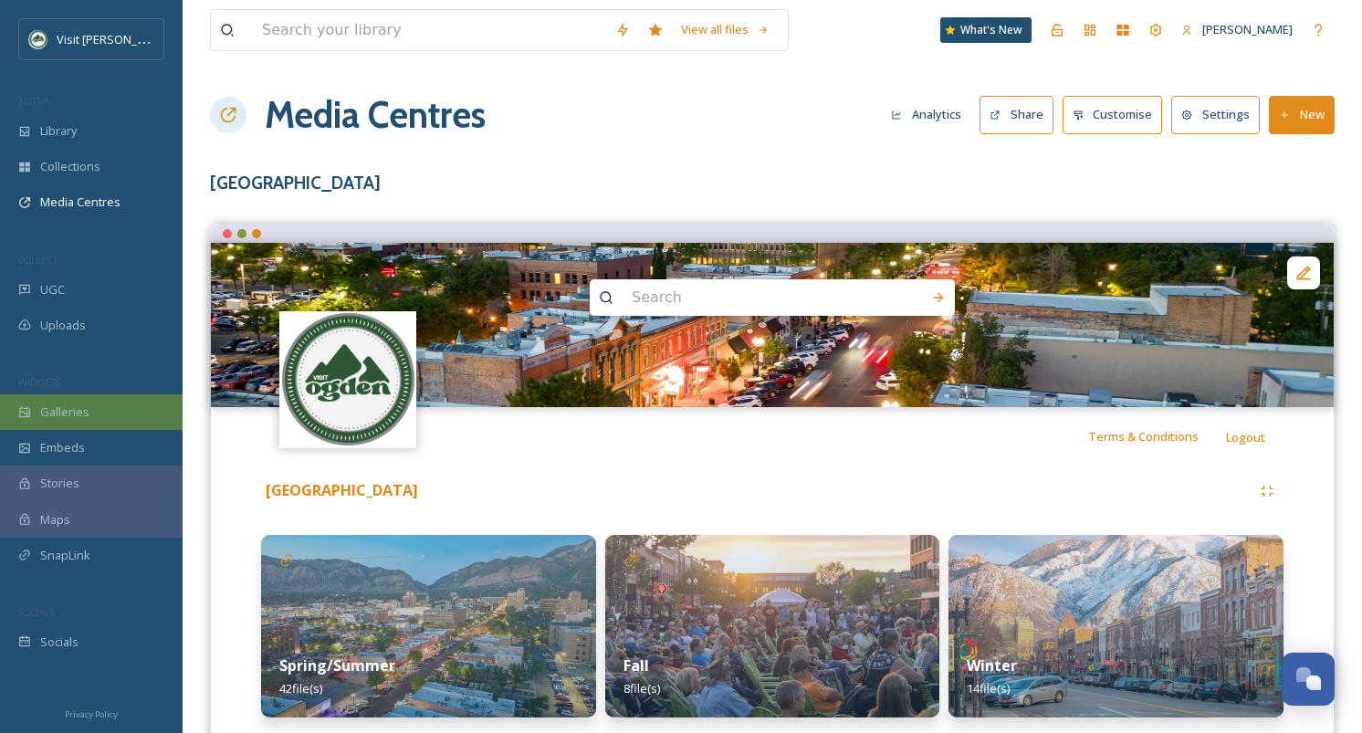
click at [90, 403] on div "Galleries" at bounding box center [91, 412] width 183 height 36
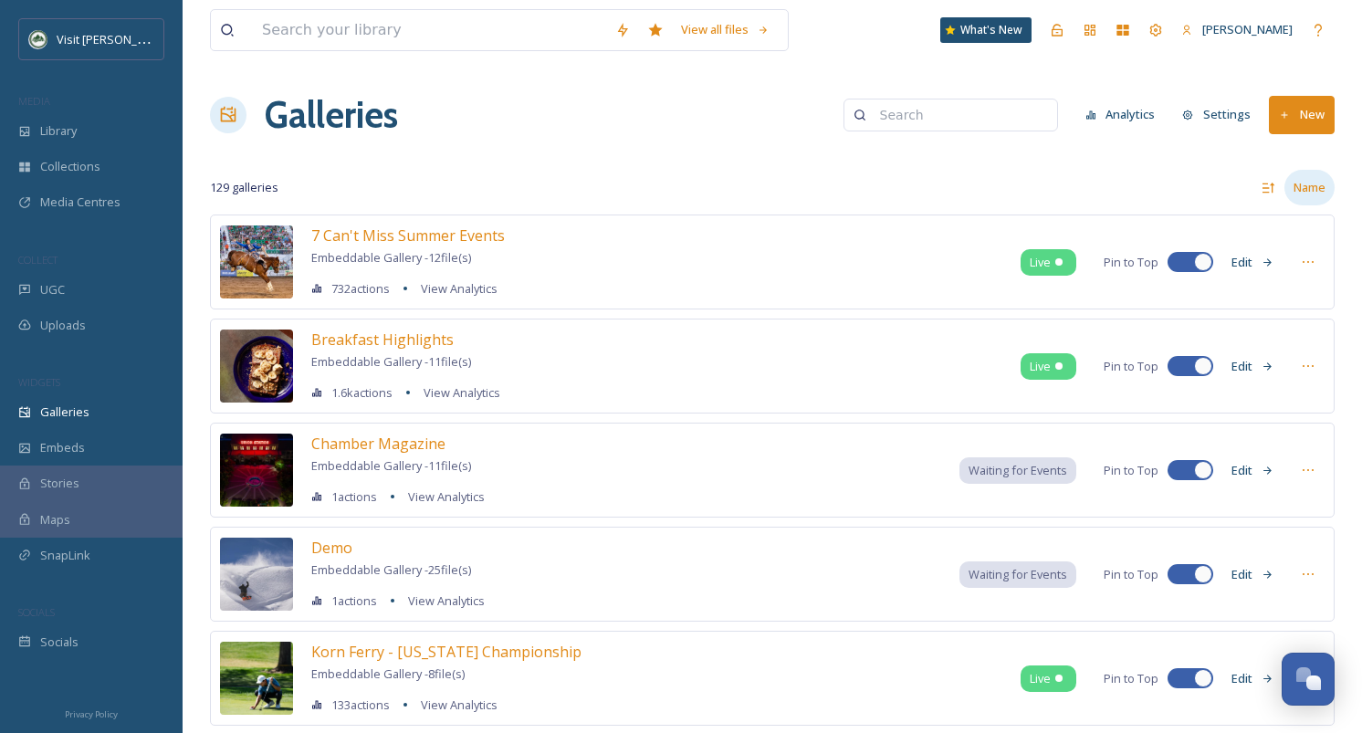
click at [1324, 189] on div "Name" at bounding box center [1309, 188] width 50 height 36
click at [1277, 266] on span "Actions" at bounding box center [1272, 264] width 40 height 17
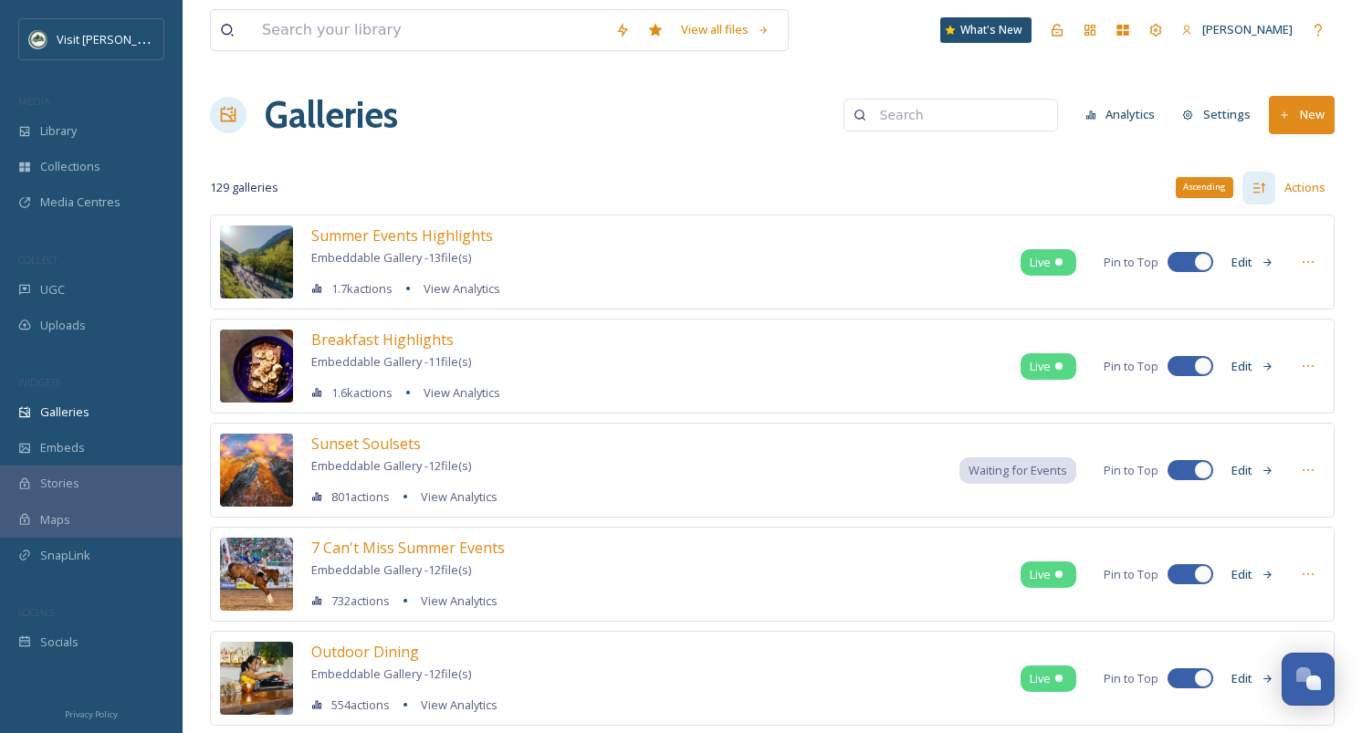
click at [1263, 182] on icon at bounding box center [1258, 188] width 15 height 15
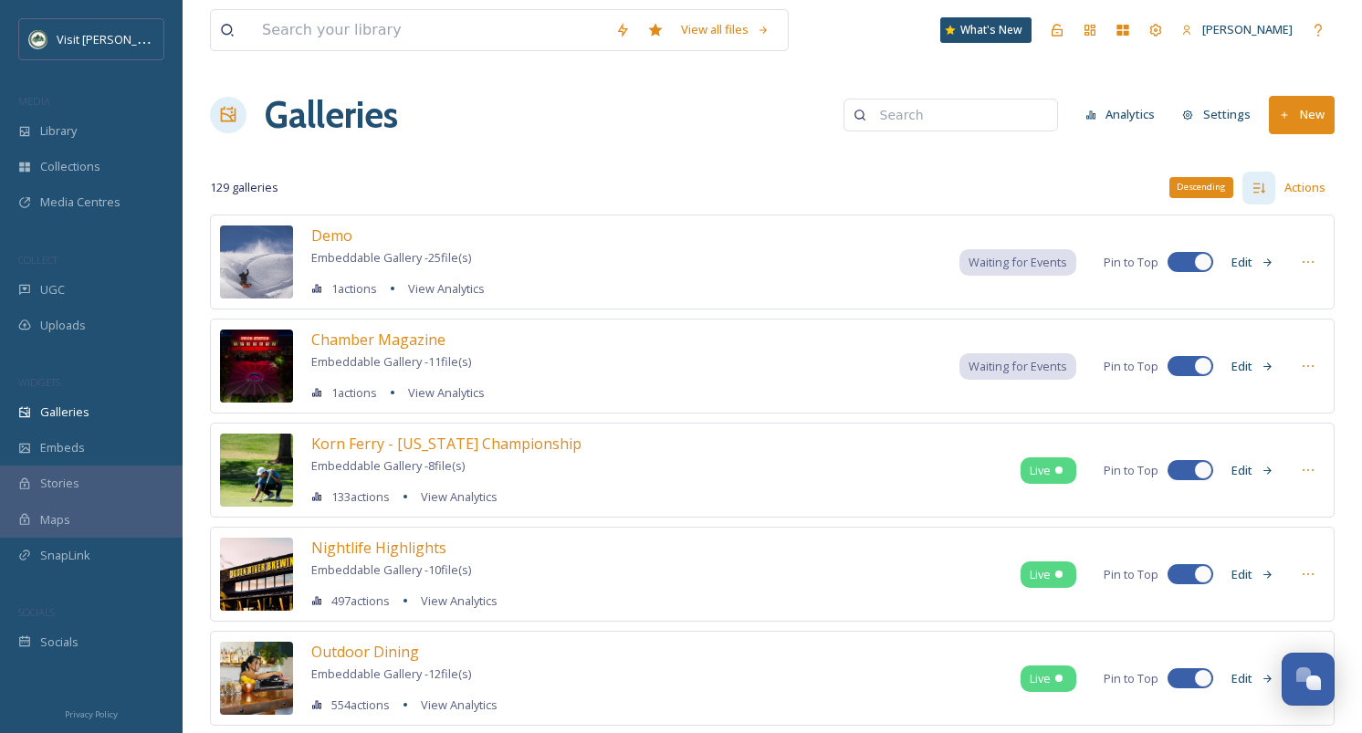
click at [1263, 181] on icon at bounding box center [1258, 188] width 15 height 15
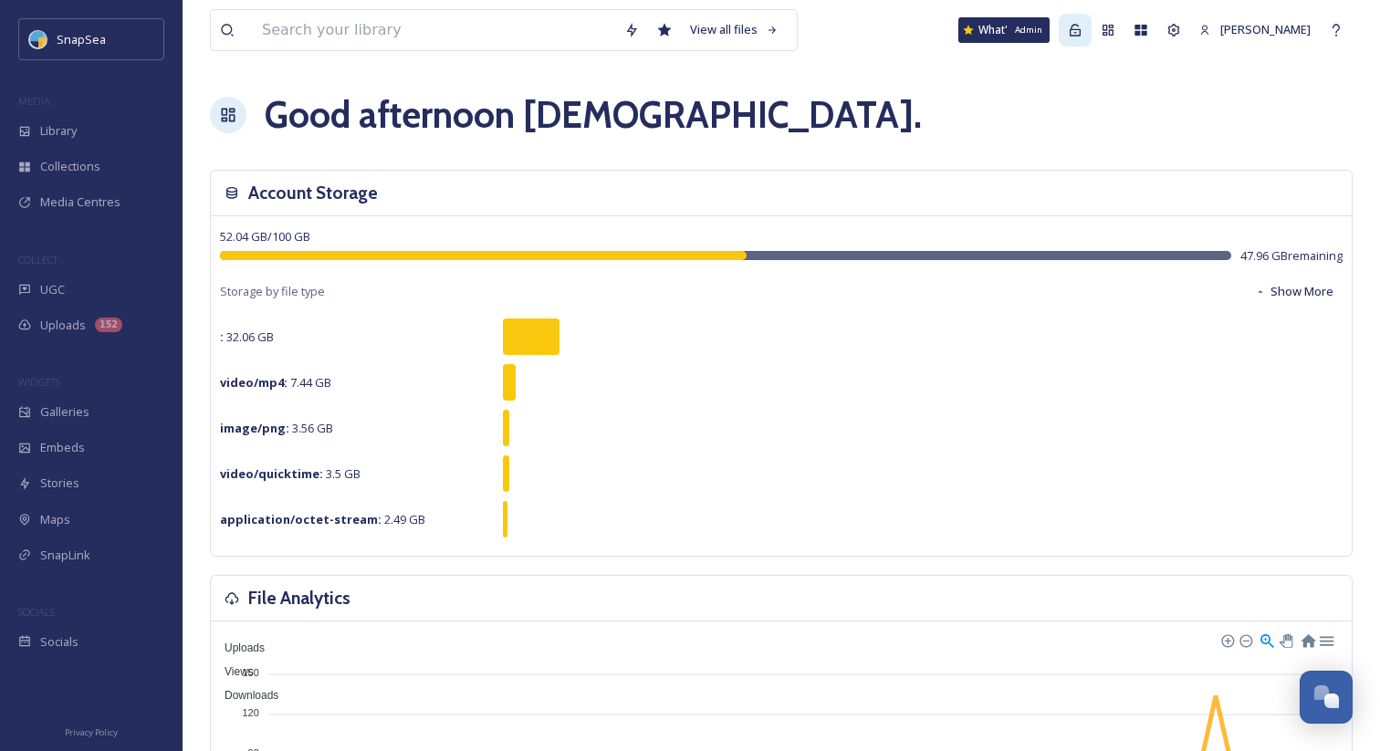
click at [1087, 39] on div "Admin" at bounding box center [1075, 30] width 33 height 33
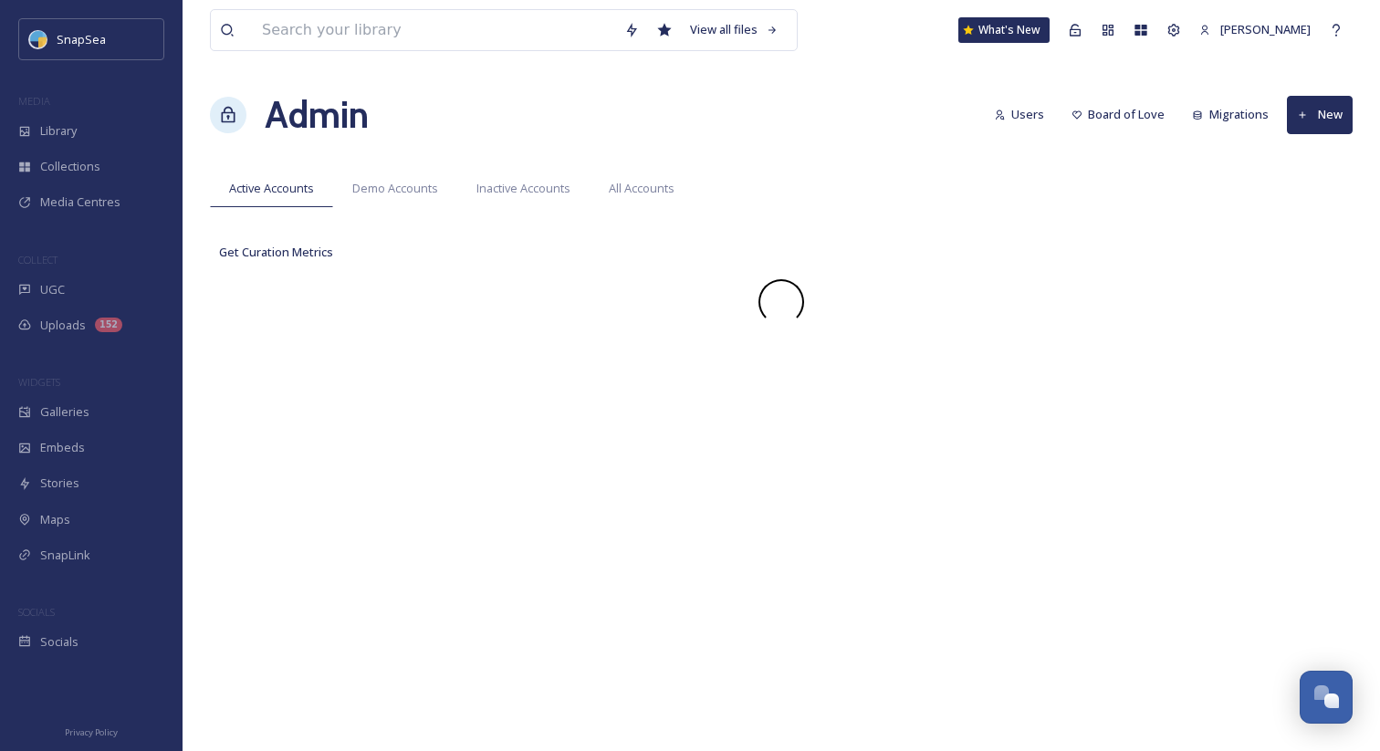
click at [1228, 115] on button "Migrations" at bounding box center [1230, 115] width 95 height 36
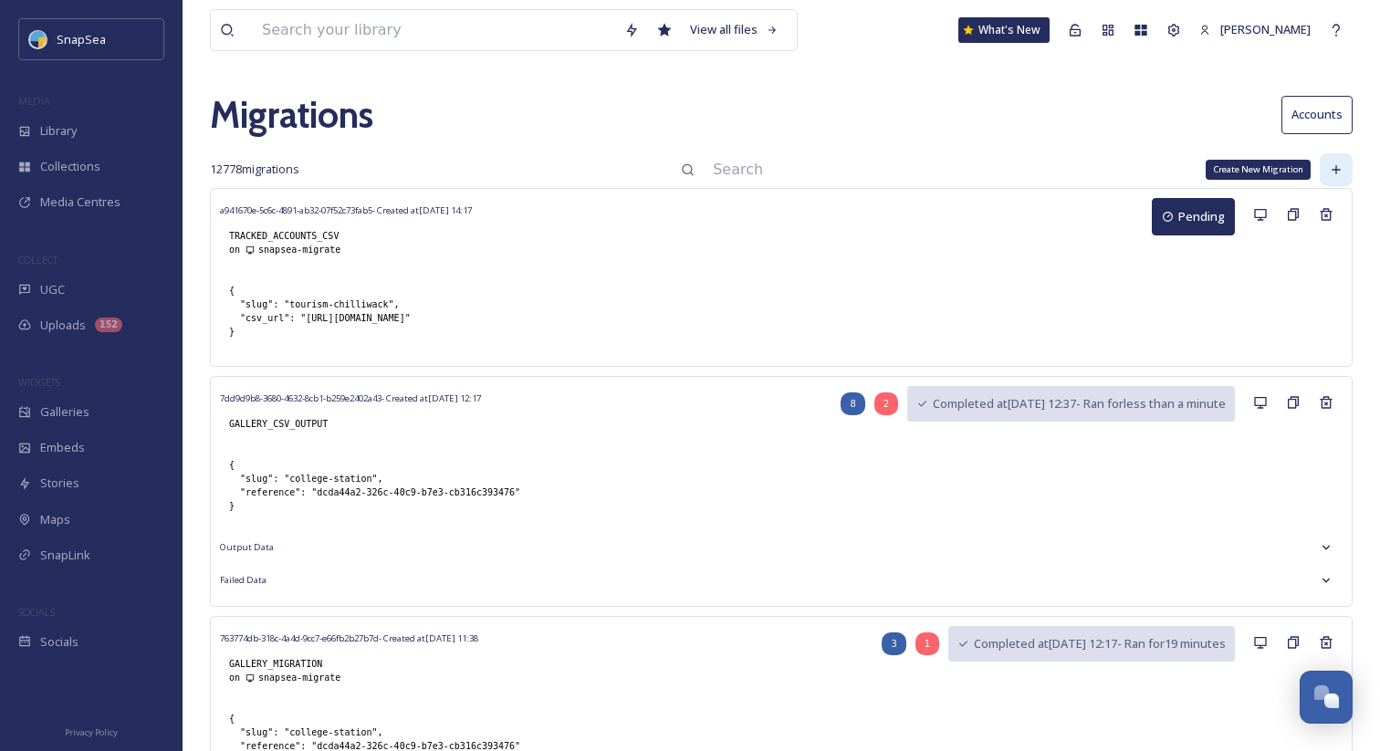
click at [1339, 170] on icon at bounding box center [1336, 169] width 8 height 8
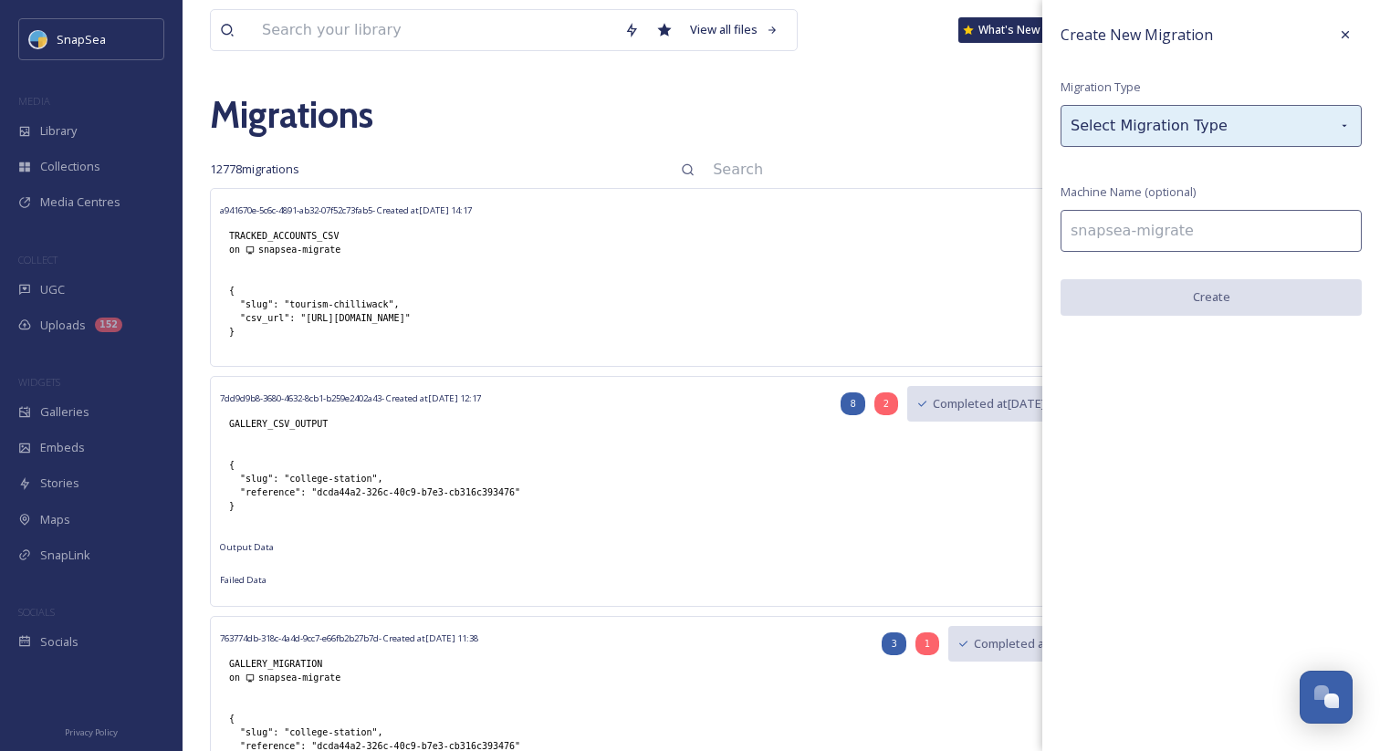
click at [1257, 129] on div "Select Migration Type" at bounding box center [1210, 126] width 301 height 42
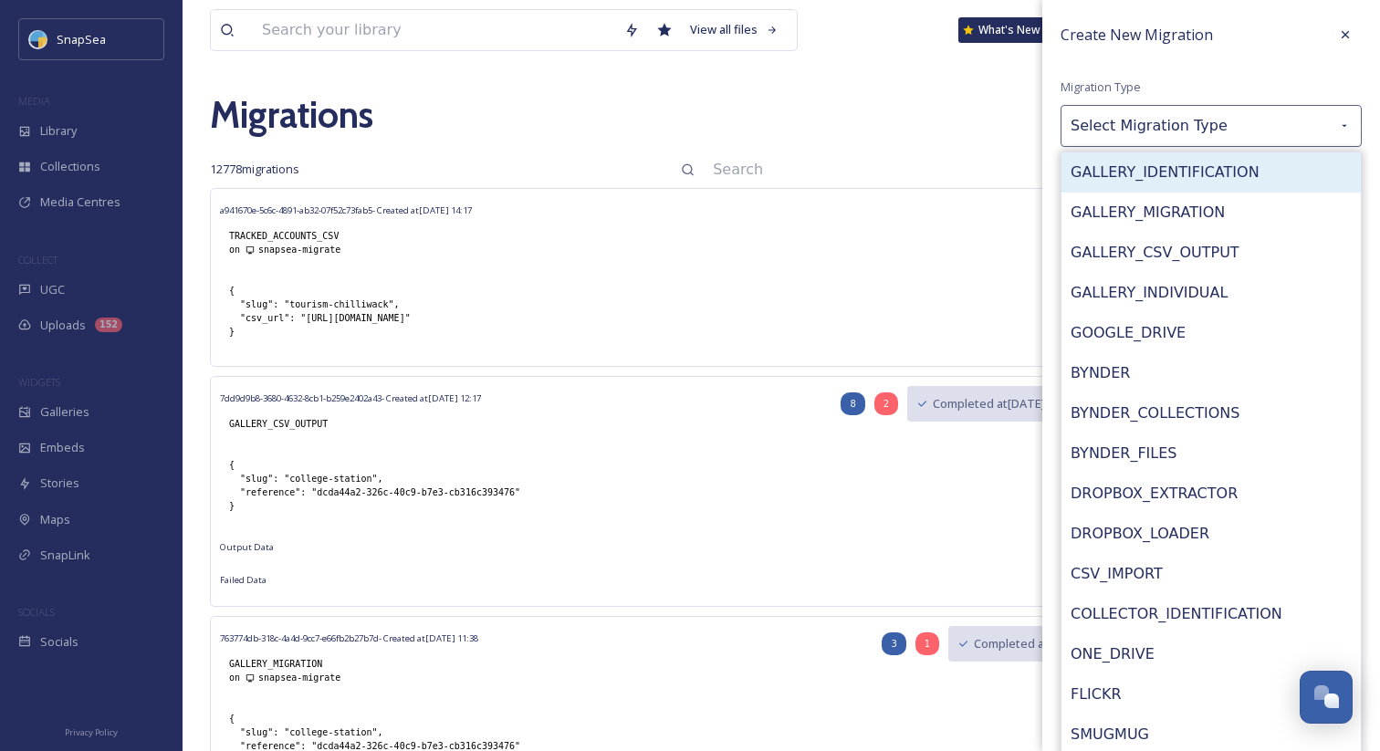
click at [1227, 177] on div "GALLERY_IDENTIFICATION" at bounding box center [1210, 172] width 299 height 40
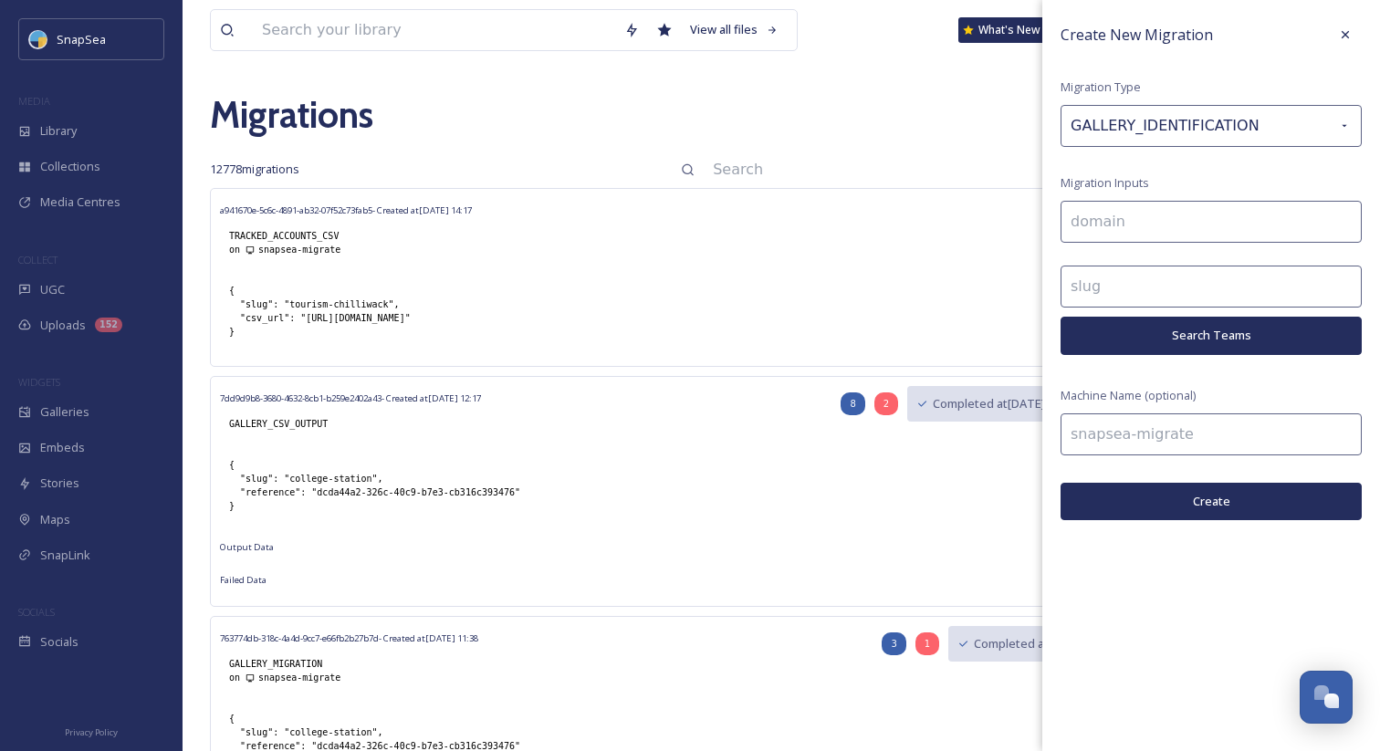
click at [1219, 332] on button "Search Teams" at bounding box center [1210, 335] width 301 height 37
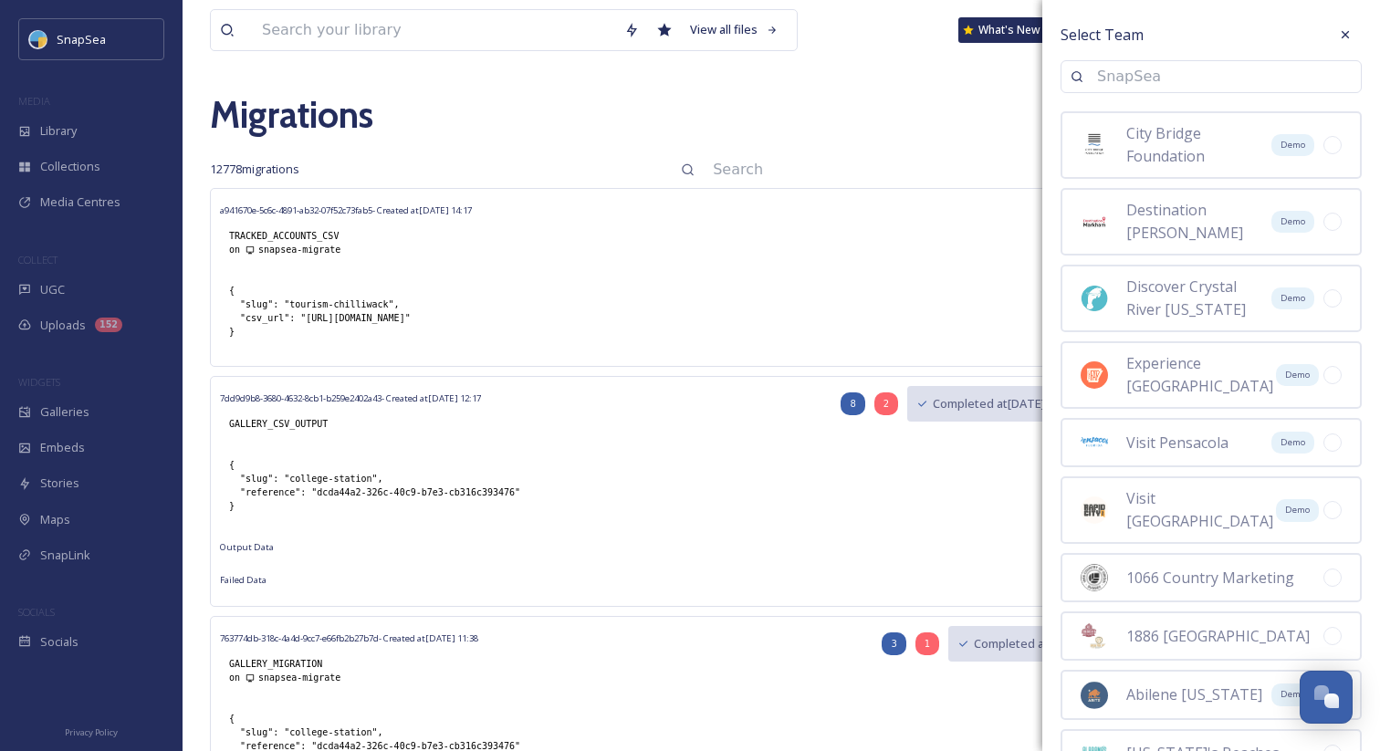
click at [1143, 69] on input at bounding box center [1220, 77] width 264 height 40
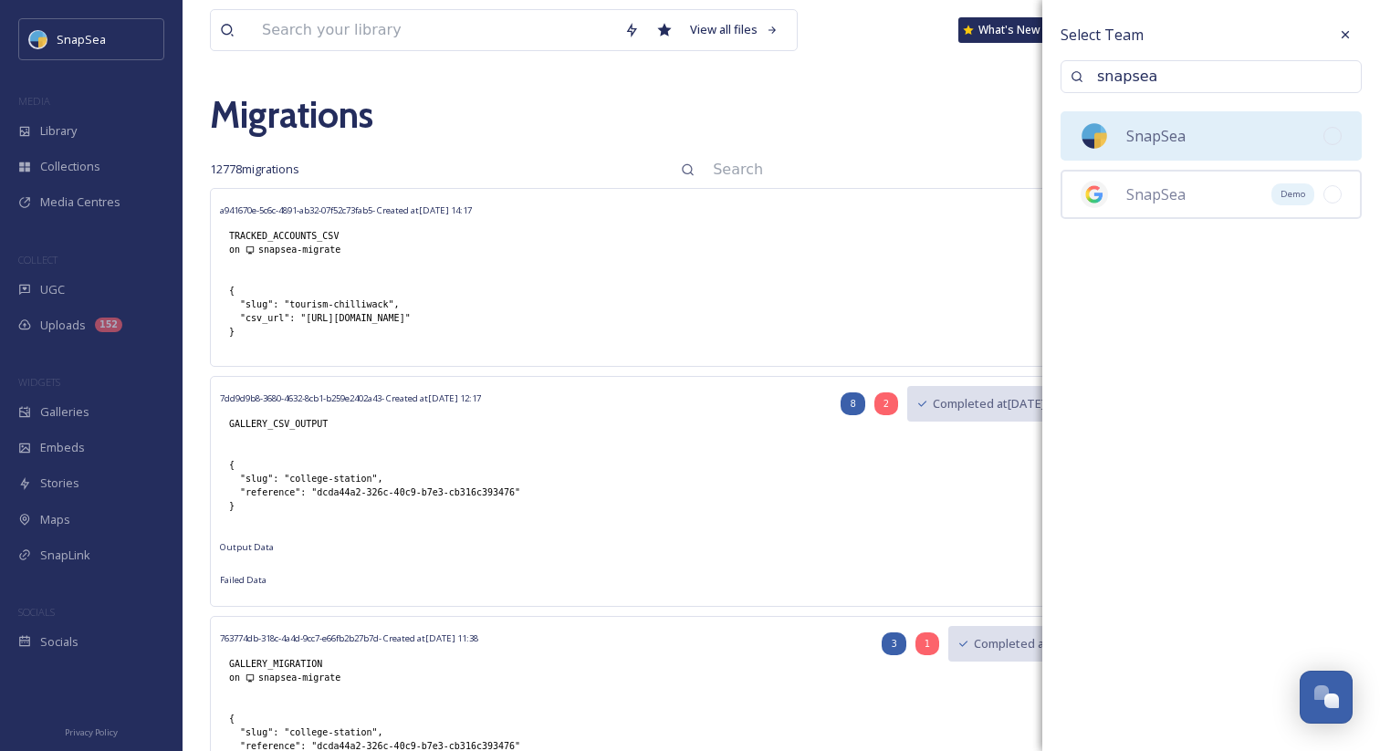
type input "snapsea"
click at [1196, 130] on div "SnapSea" at bounding box center [1202, 135] width 243 height 27
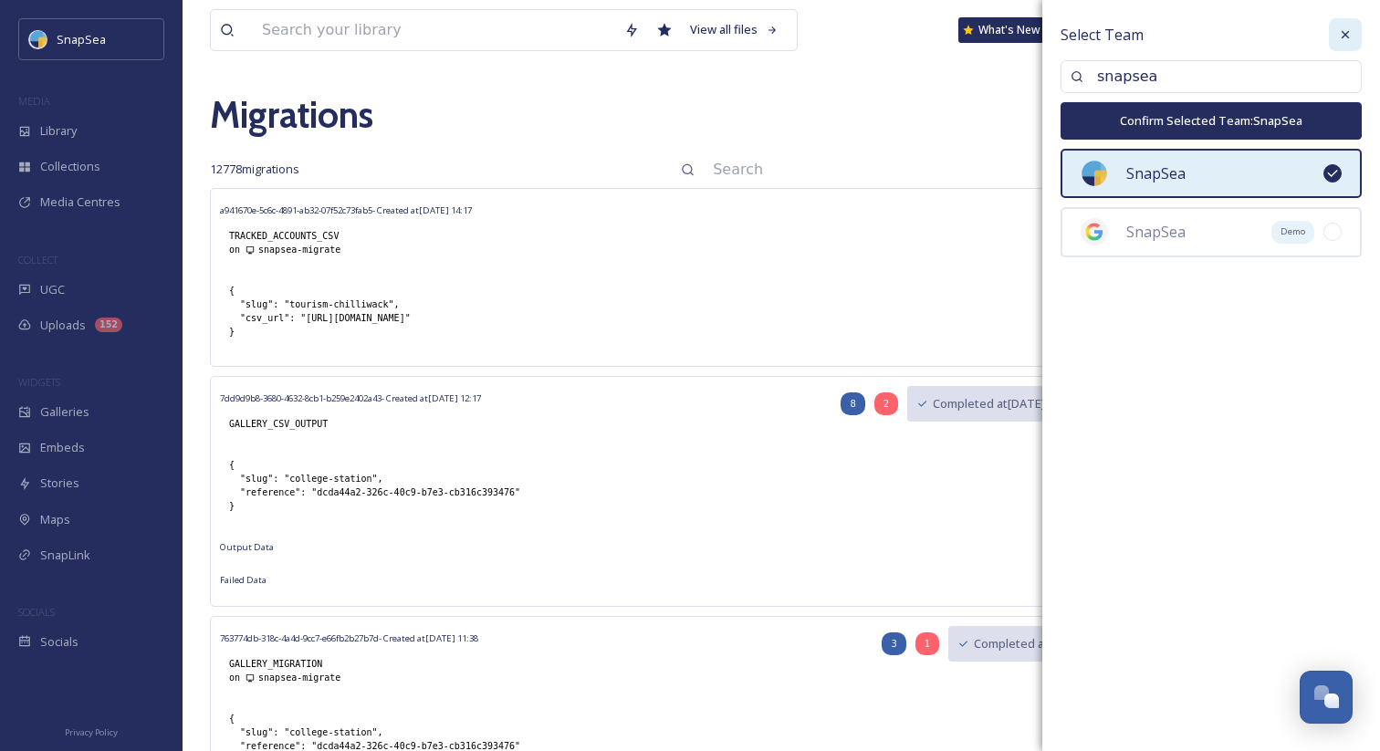
click at [1342, 37] on icon at bounding box center [1345, 34] width 7 height 7
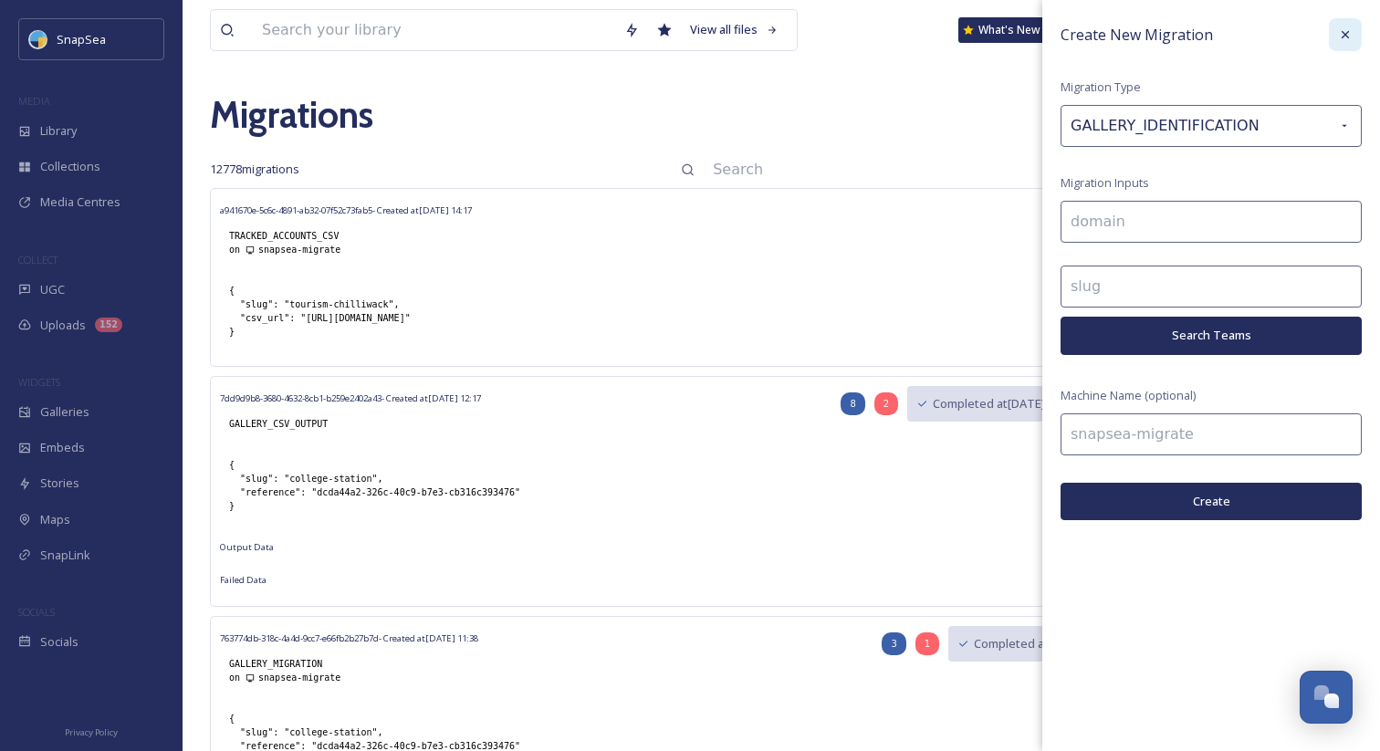
click at [1344, 33] on icon at bounding box center [1345, 34] width 7 height 7
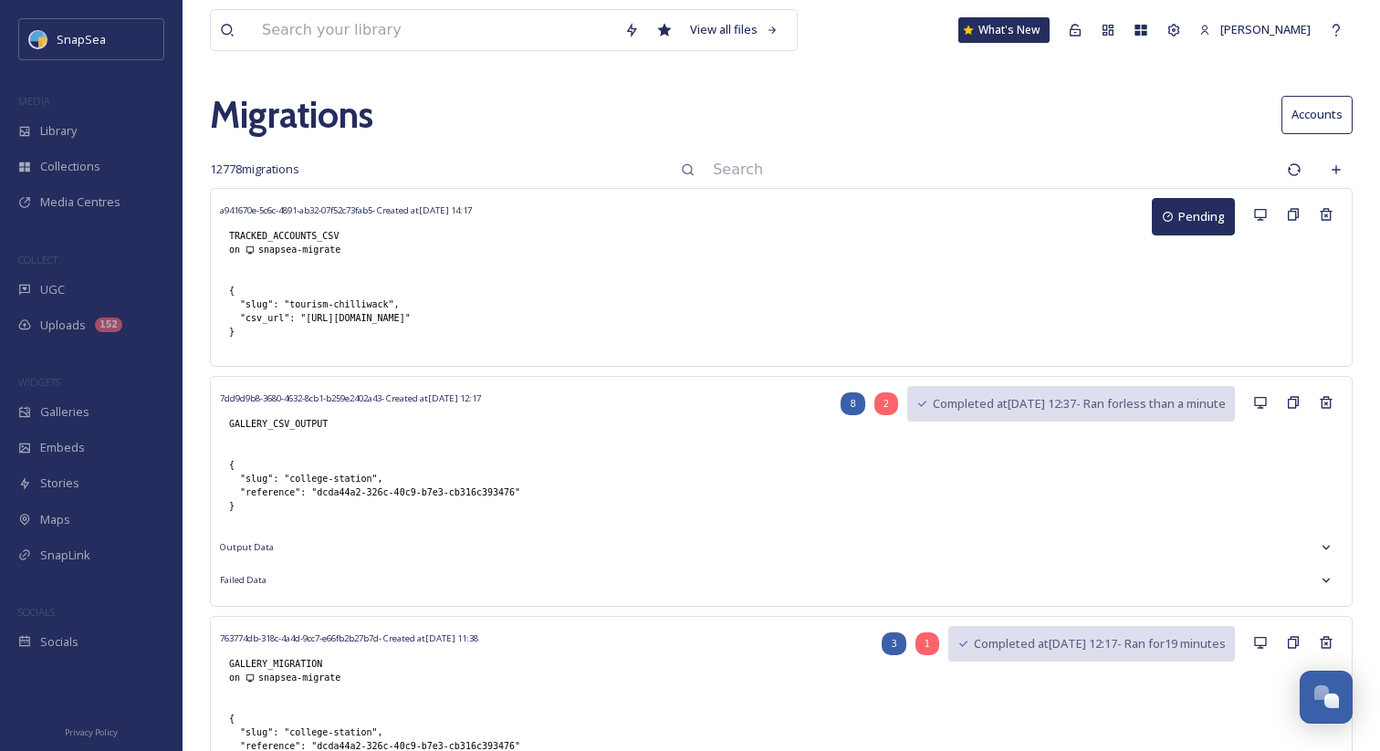
click at [969, 135] on div "Migrations Accounts" at bounding box center [781, 115] width 1143 height 55
click at [875, 166] on input at bounding box center [991, 170] width 574 height 40
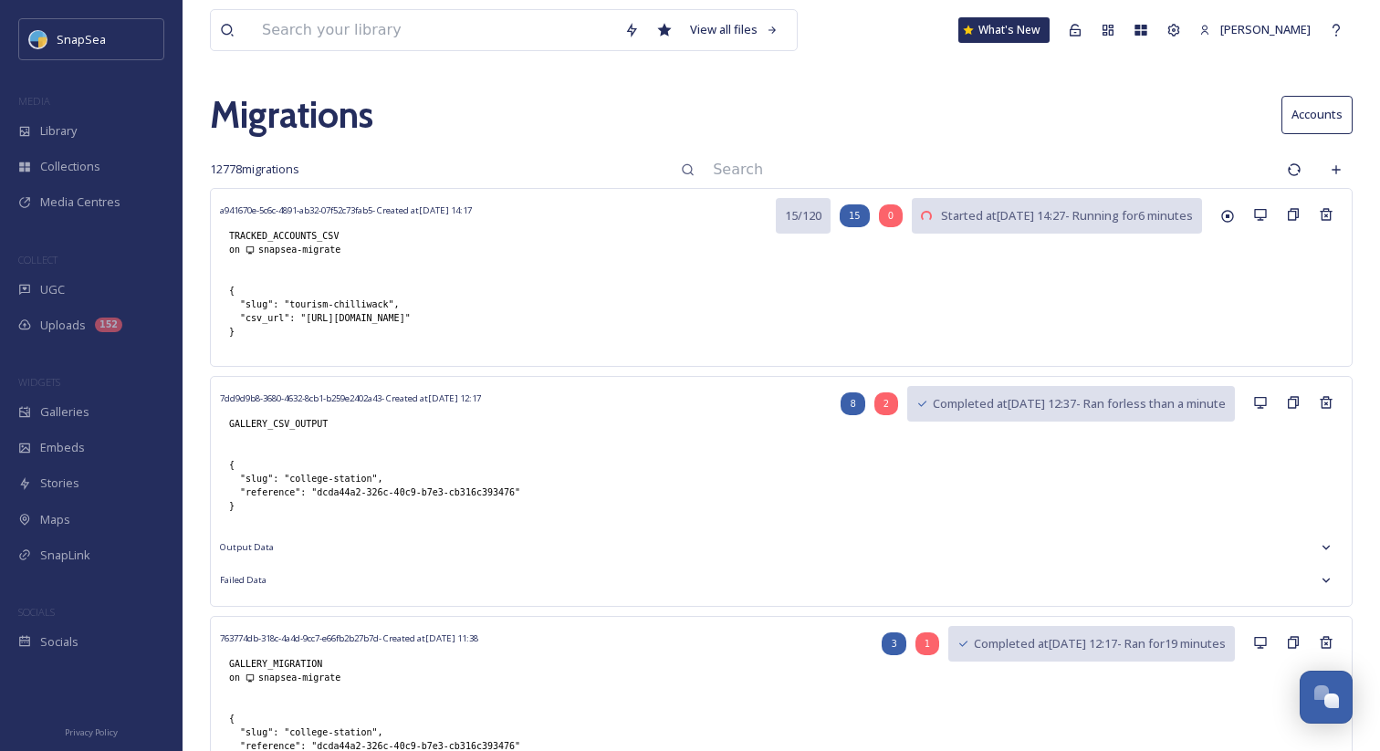
click at [887, 179] on input at bounding box center [991, 170] width 574 height 40
click at [987, 163] on input at bounding box center [991, 170] width 574 height 40
click at [938, 131] on div "Migrations Accounts" at bounding box center [781, 115] width 1143 height 55
click at [924, 162] on input at bounding box center [991, 170] width 574 height 40
click at [1071, 172] on input at bounding box center [991, 170] width 574 height 40
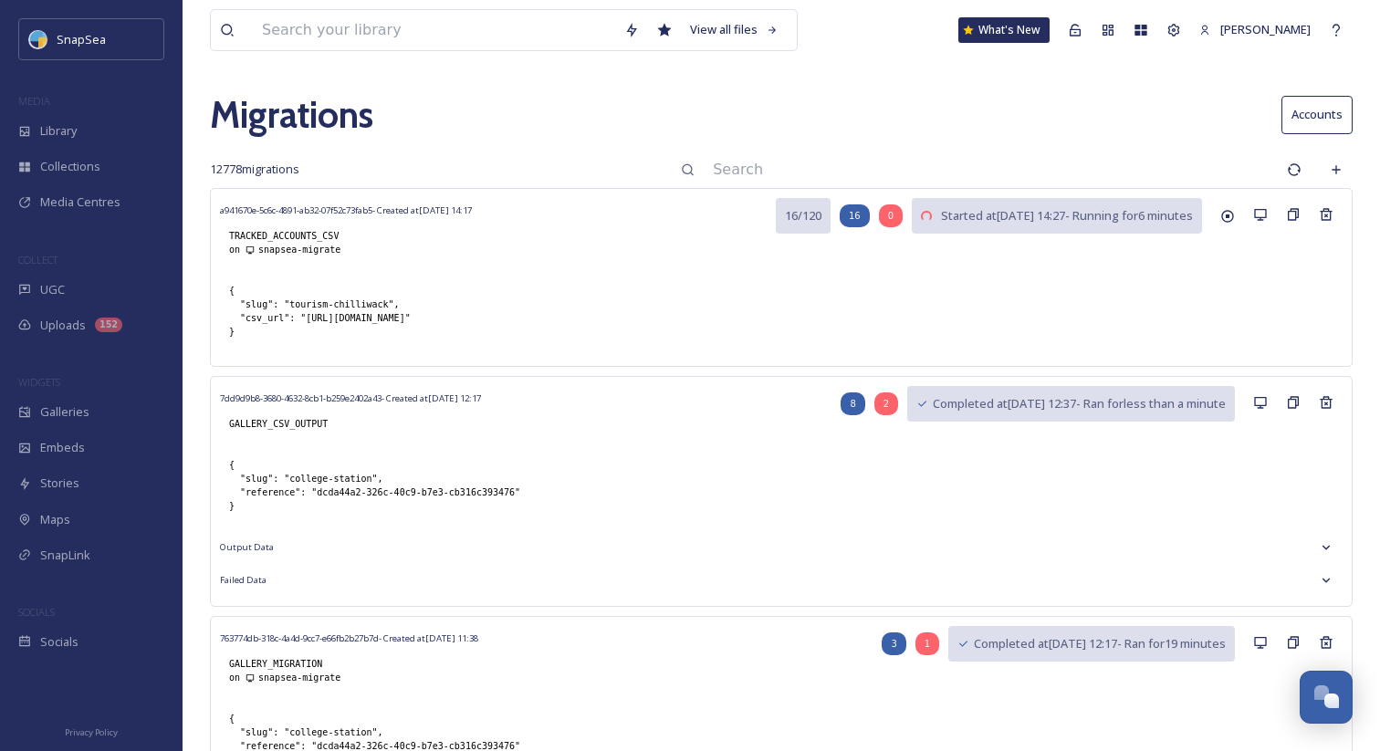
click at [1071, 172] on input at bounding box center [991, 170] width 574 height 40
click at [943, 168] on input at bounding box center [991, 170] width 574 height 40
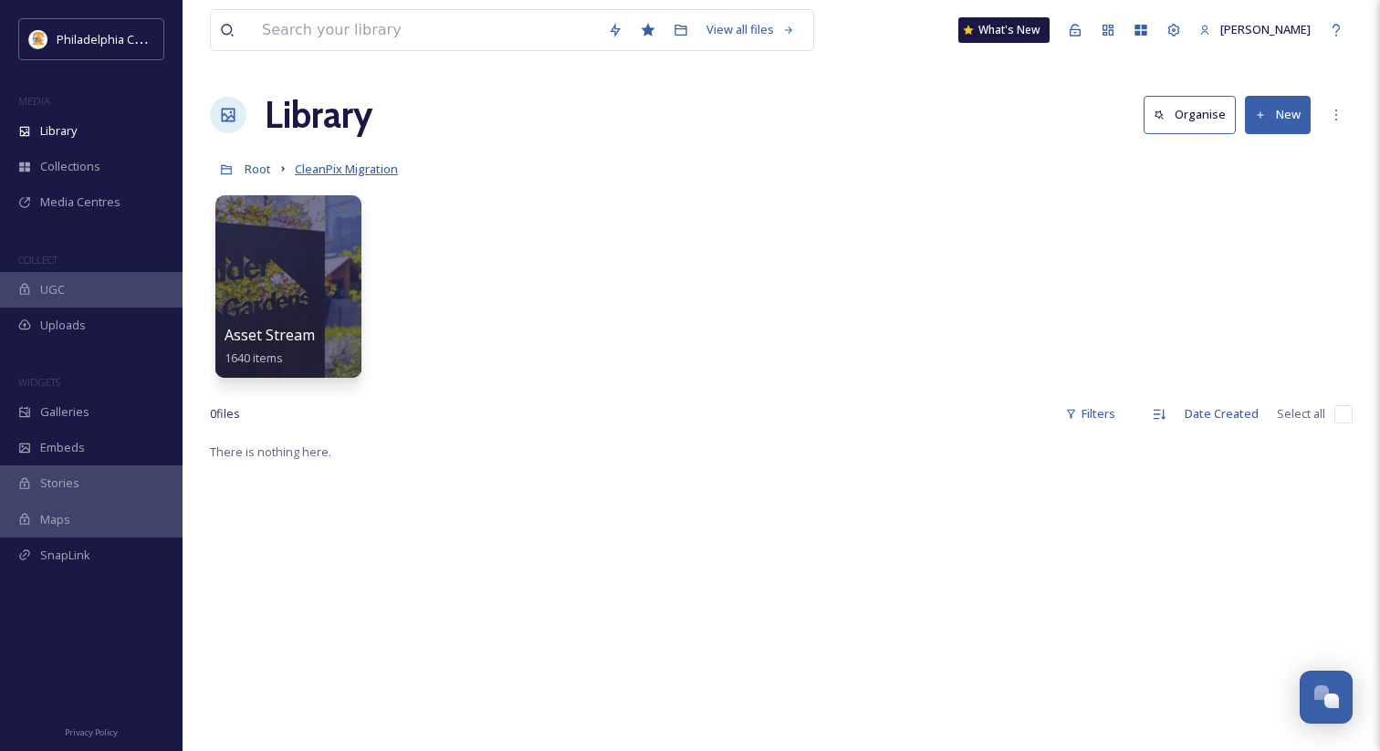
click at [338, 172] on span "CleanPix Migration" at bounding box center [346, 169] width 103 height 16
click at [291, 328] on span "Asset Stream" at bounding box center [270, 336] width 92 height 20
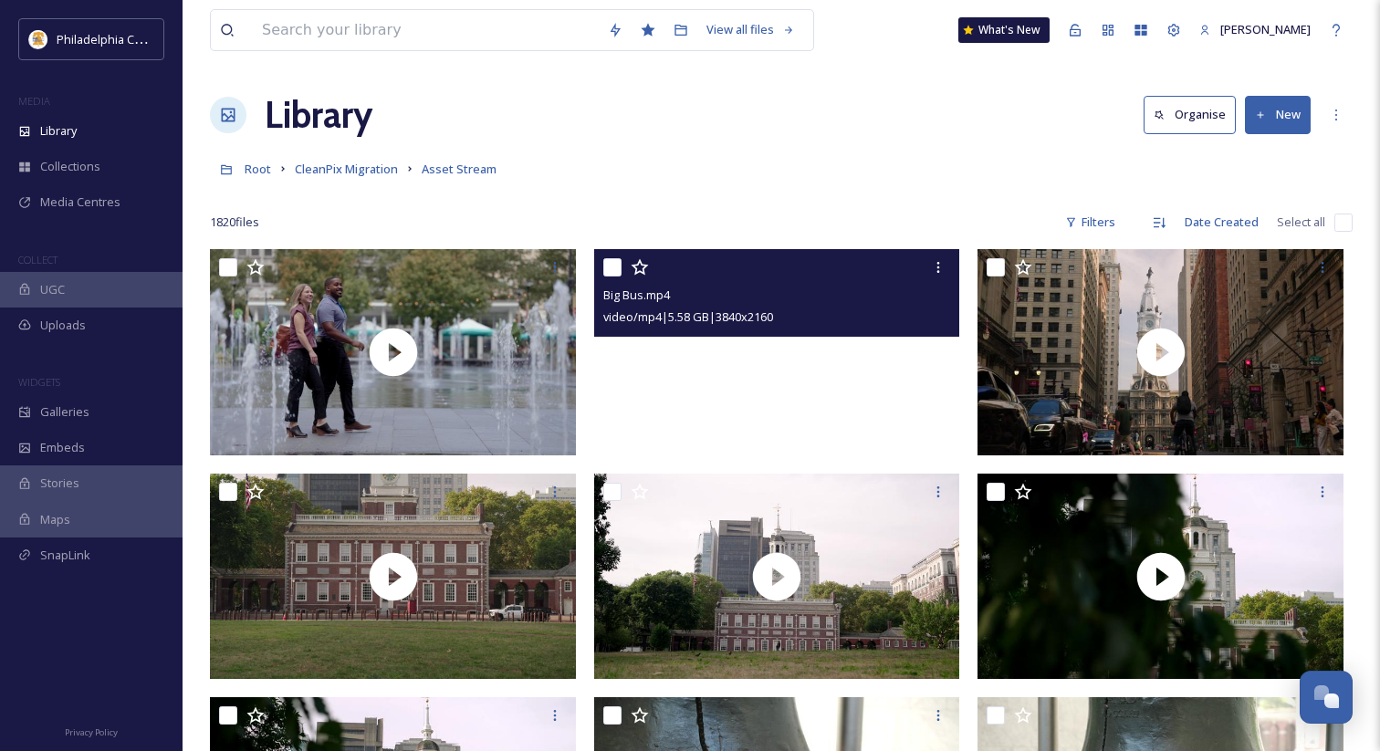
click at [766, 417] on video "Big Bus.mp4" at bounding box center [777, 352] width 366 height 206
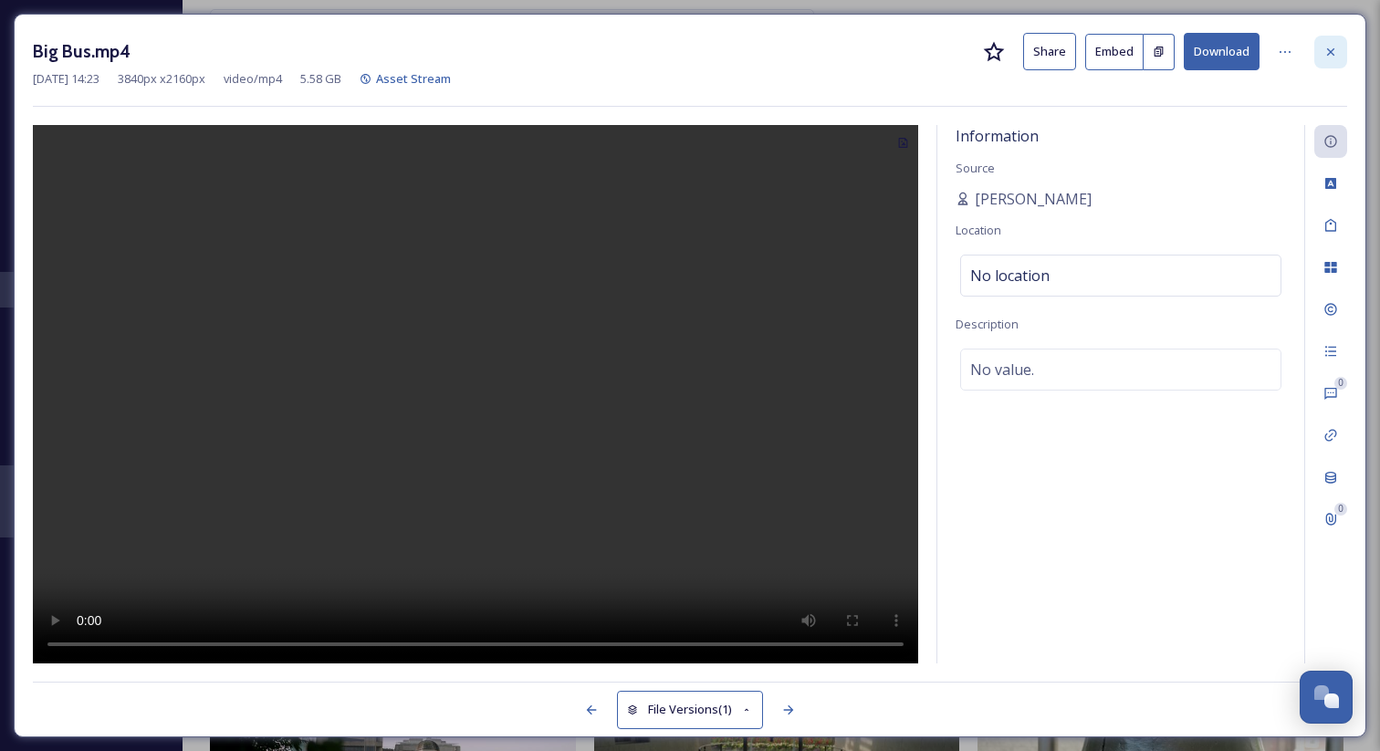
click at [1334, 56] on icon at bounding box center [1330, 52] width 15 height 15
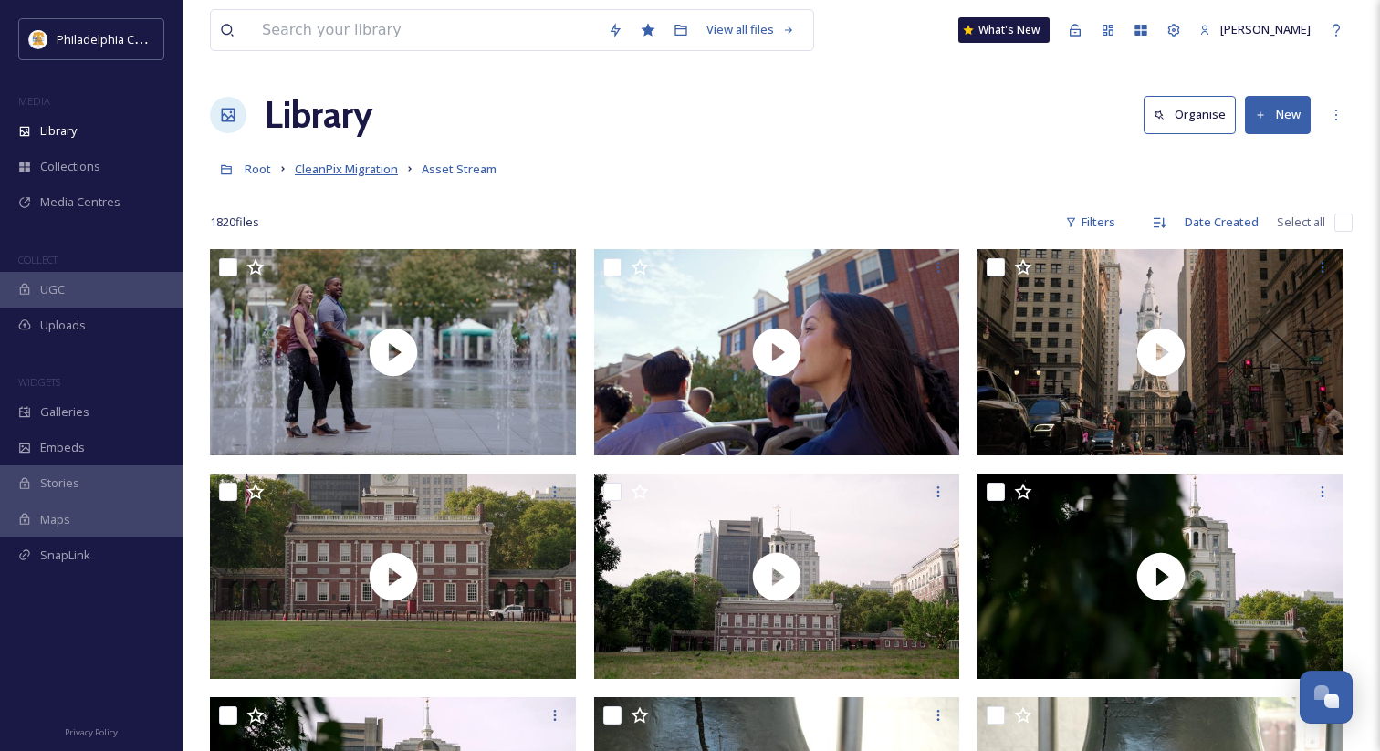
click at [350, 170] on span "CleanPix Migration" at bounding box center [346, 169] width 103 height 16
